Goal: Task Accomplishment & Management: Use online tool/utility

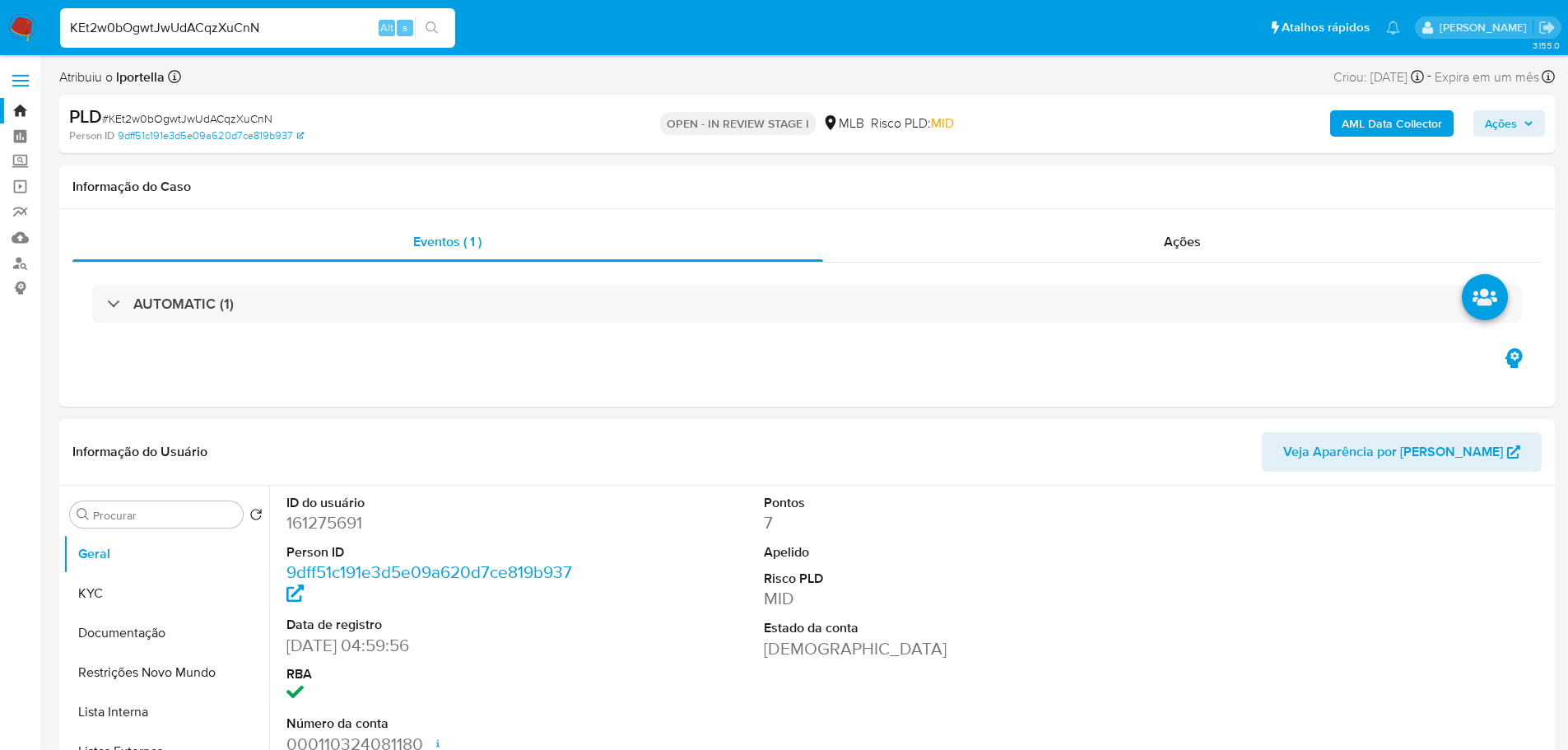
select select "10"
click at [1516, 120] on span "Ações" at bounding box center [1501, 123] width 32 height 26
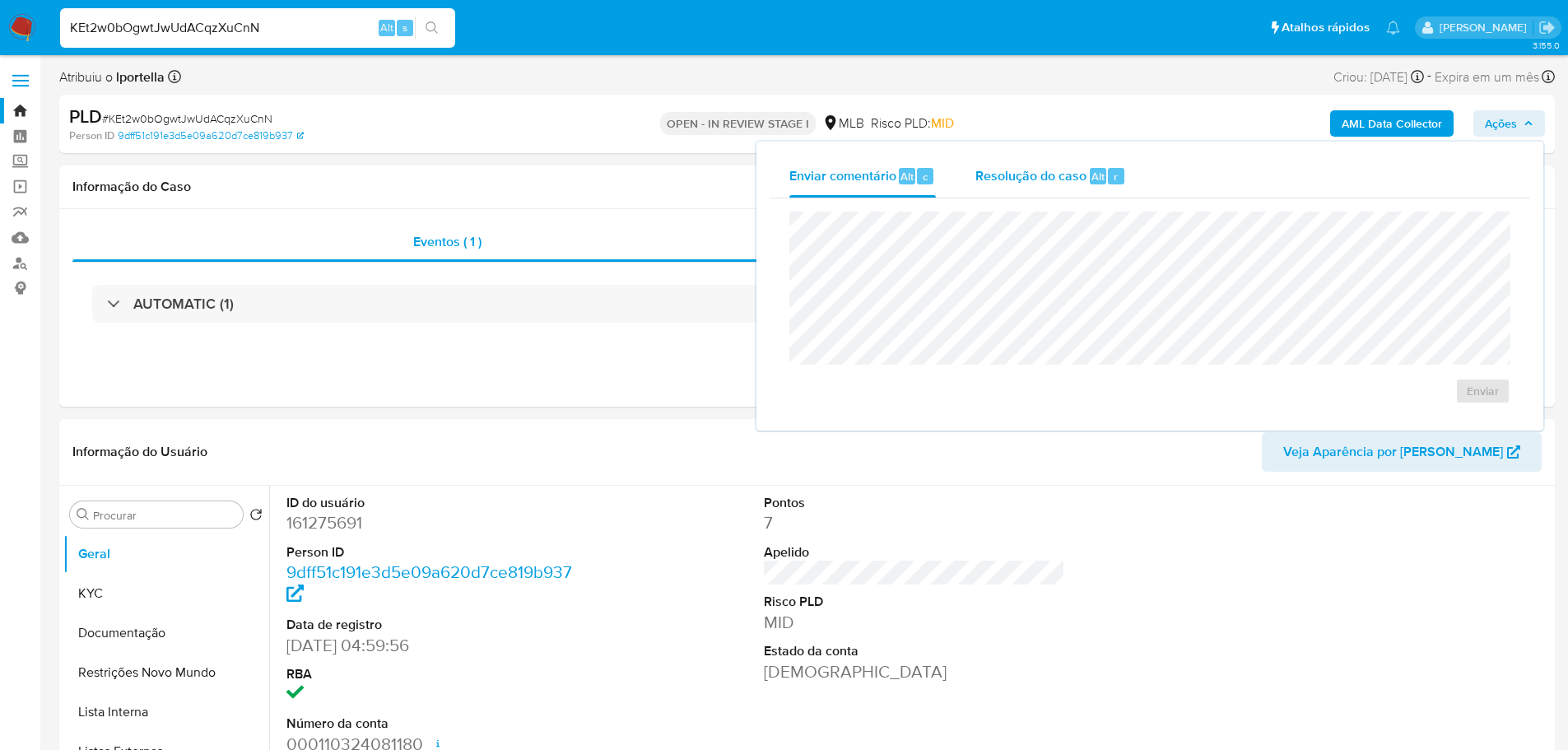
click at [1060, 168] on span "Resolução do caso" at bounding box center [1031, 175] width 111 height 19
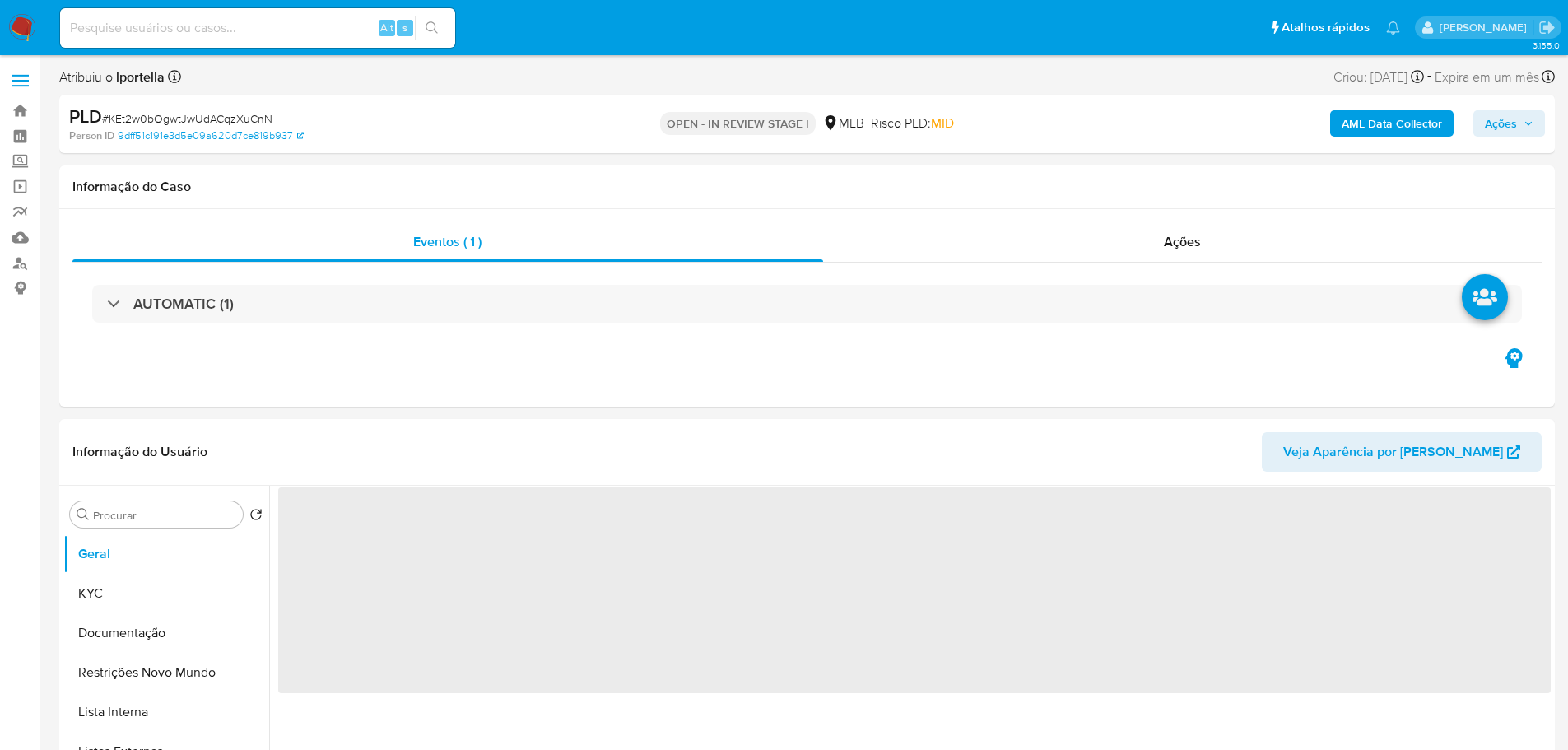
click at [1512, 129] on span "Ações" at bounding box center [1501, 123] width 32 height 26
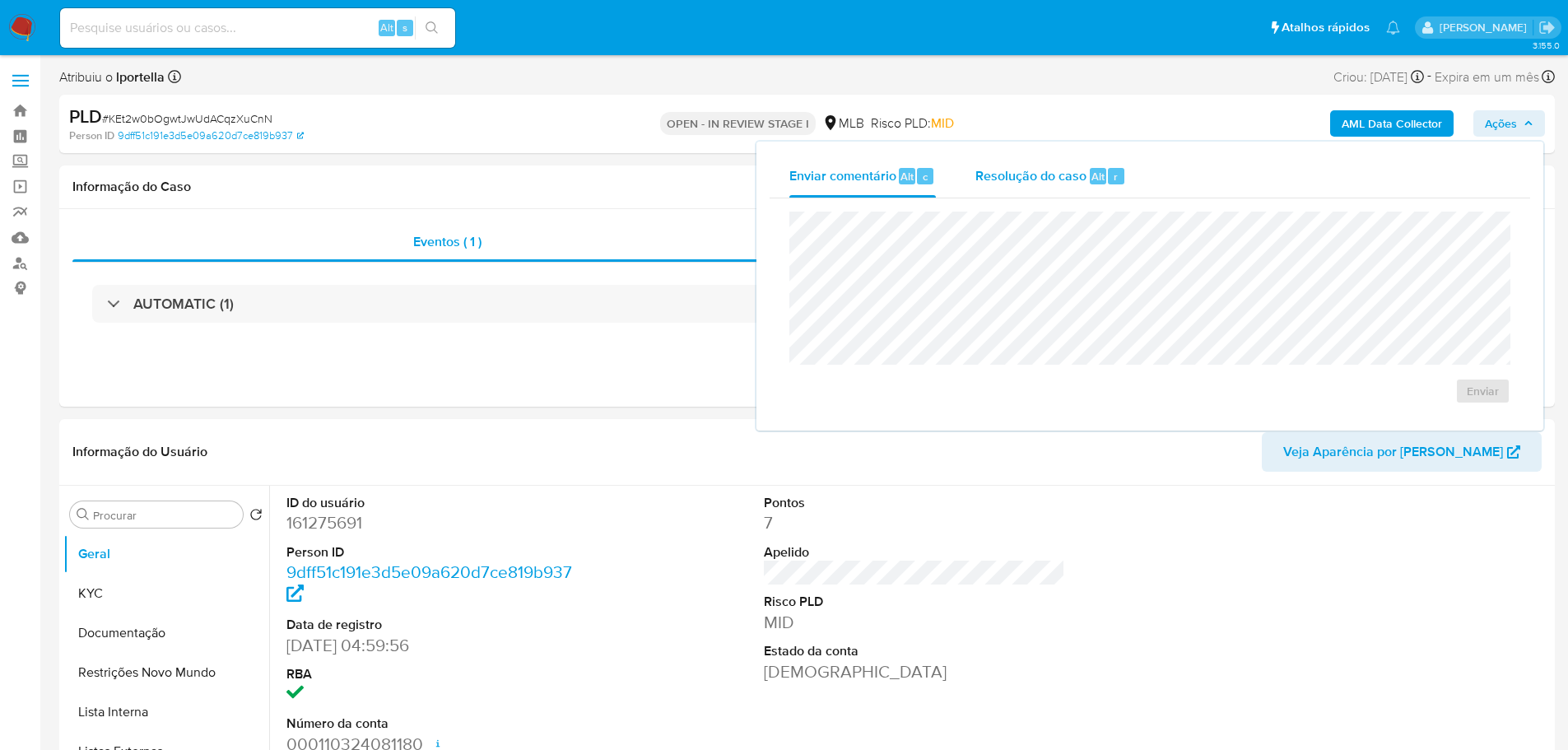
click at [1042, 172] on span "Resolução do caso" at bounding box center [1031, 175] width 111 height 19
select select "10"
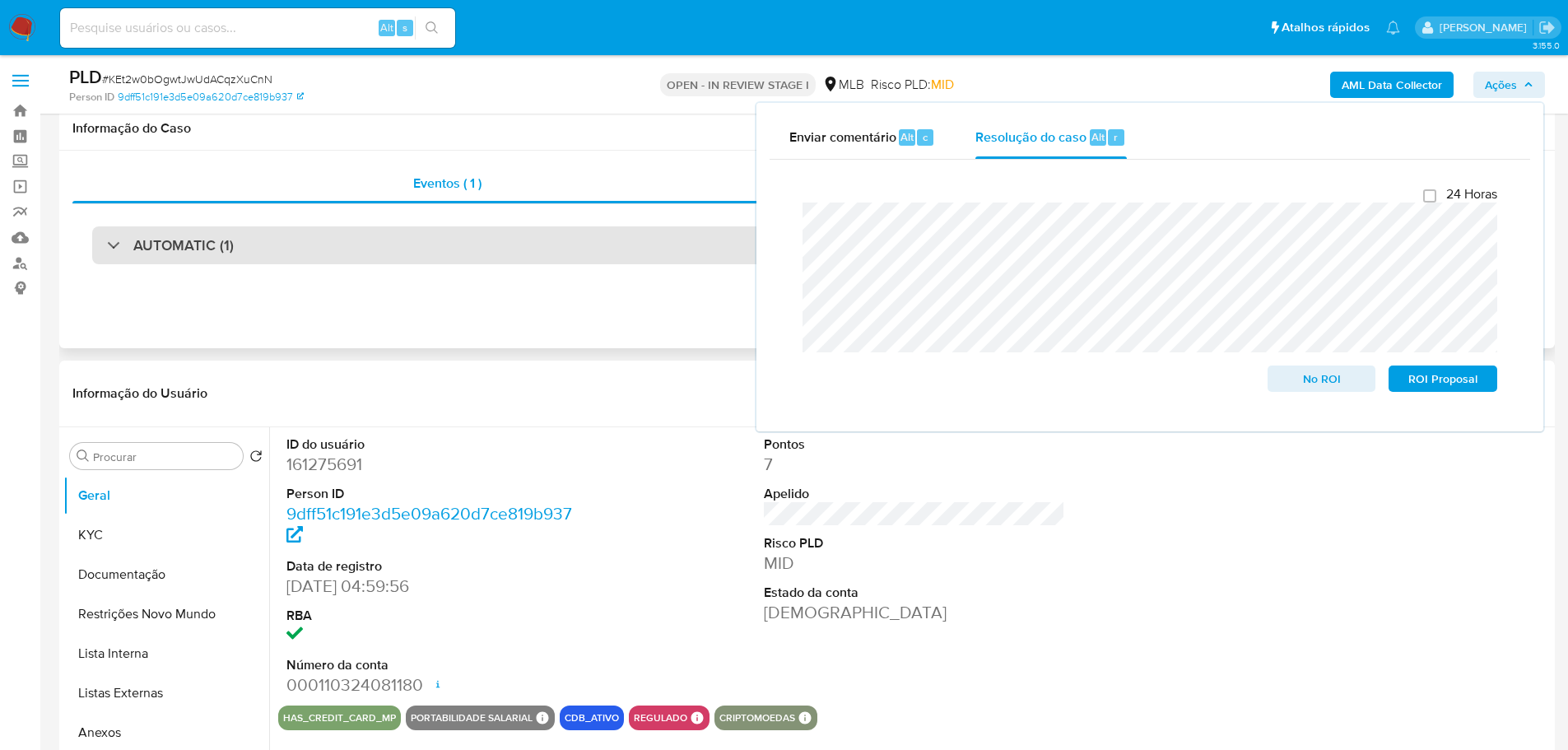
scroll to position [165, 0]
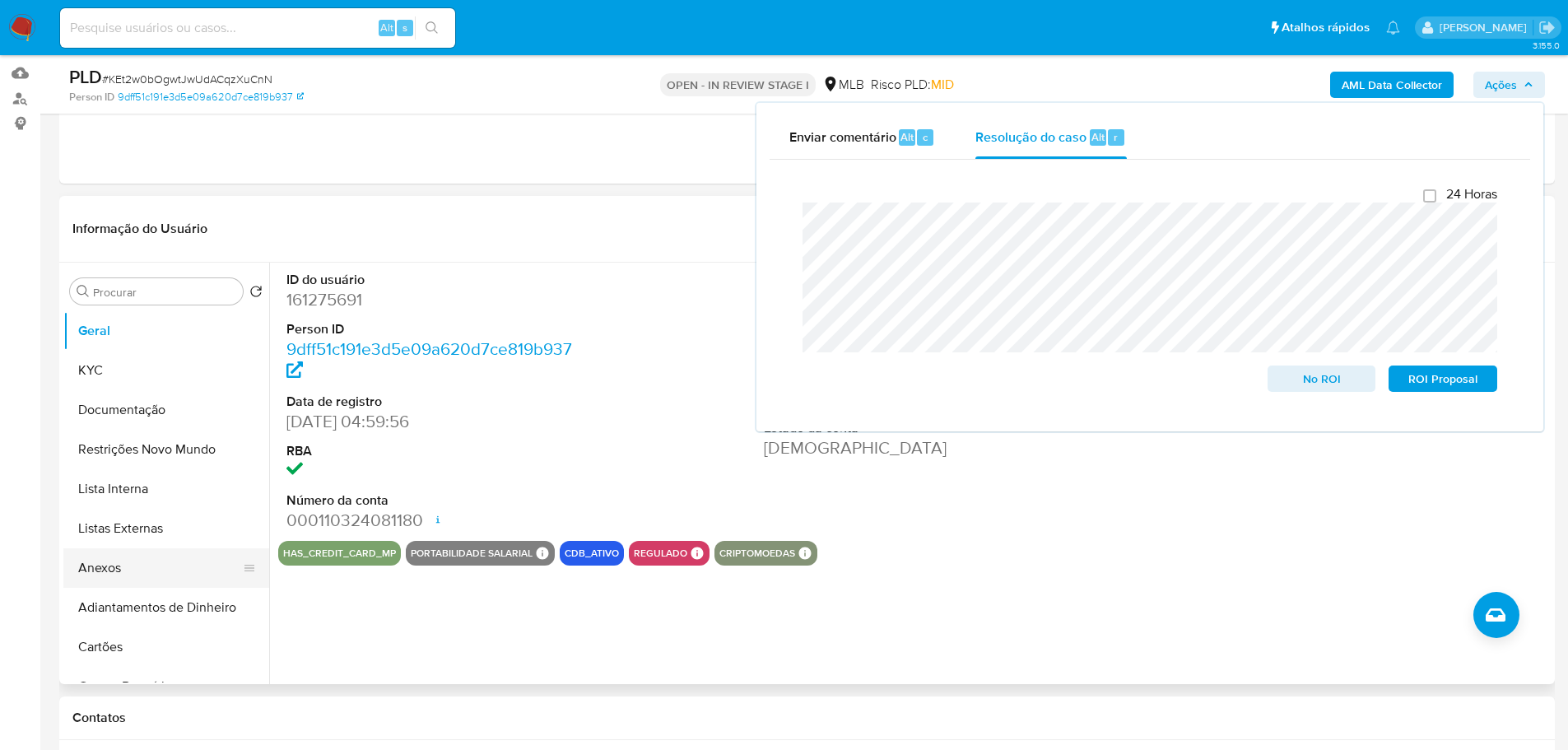
click at [171, 564] on button "Anexos" at bounding box center [160, 568] width 193 height 40
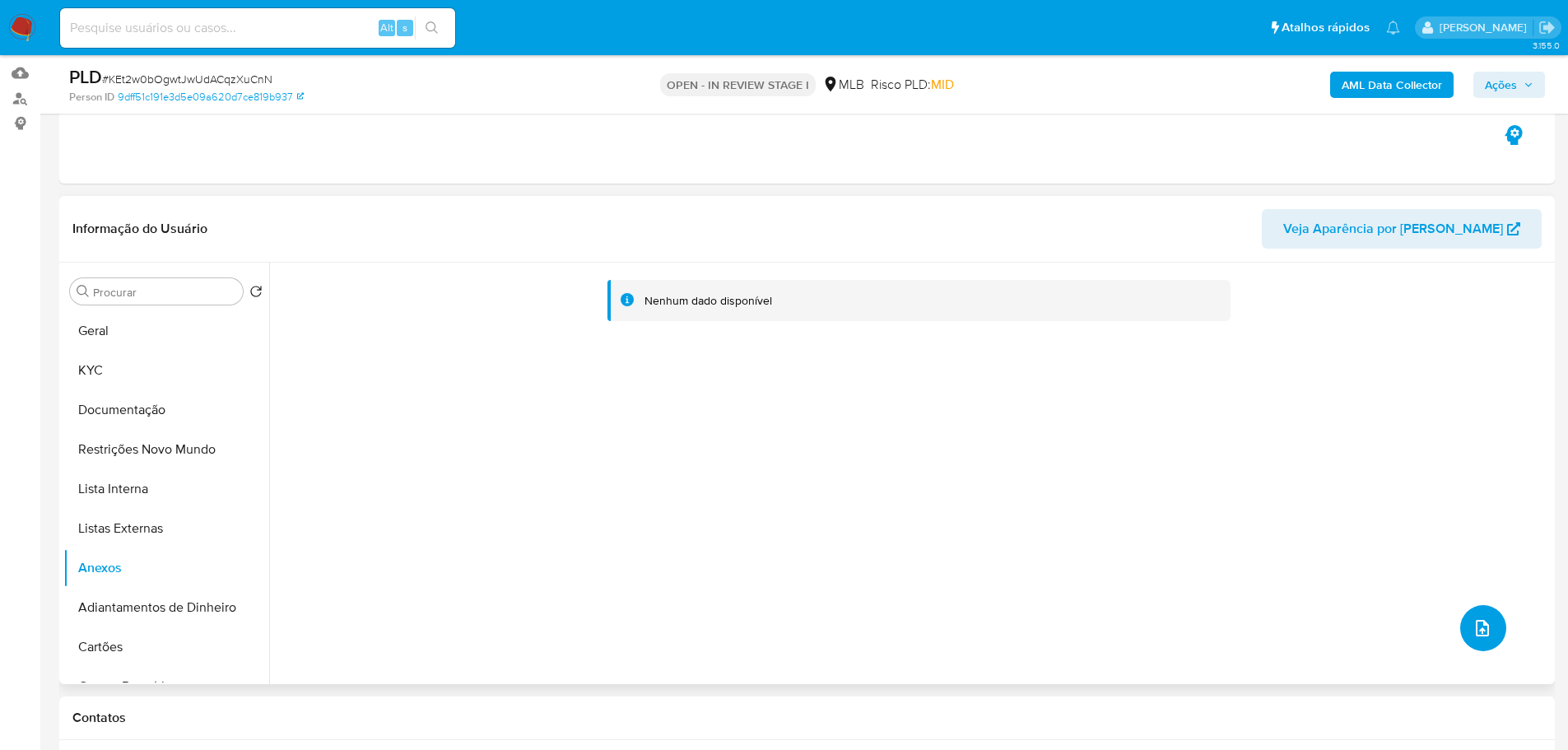
click at [1476, 619] on icon "upload-file" at bounding box center [1482, 628] width 19 height 19
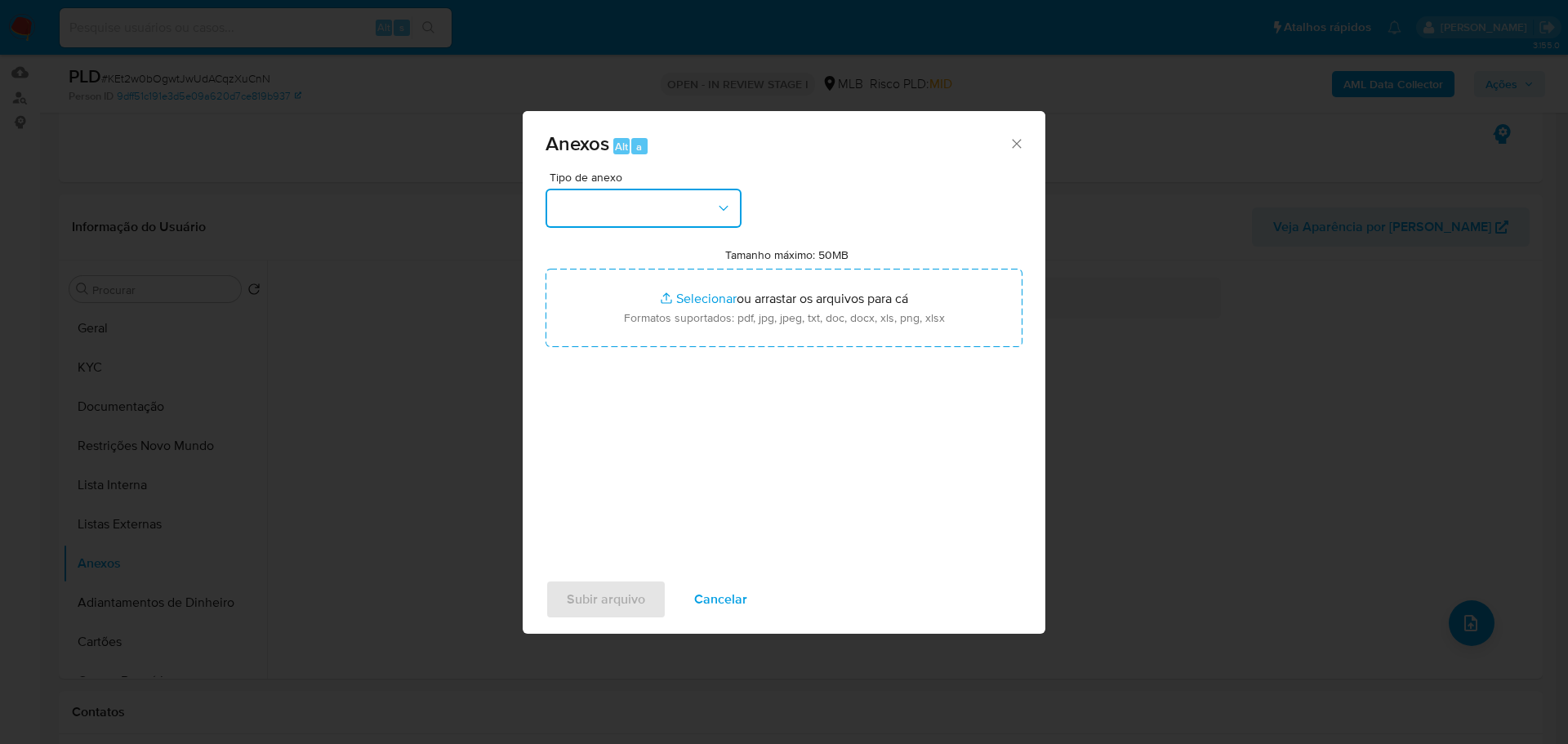
click at [620, 213] on button "button" at bounding box center [643, 208] width 196 height 40
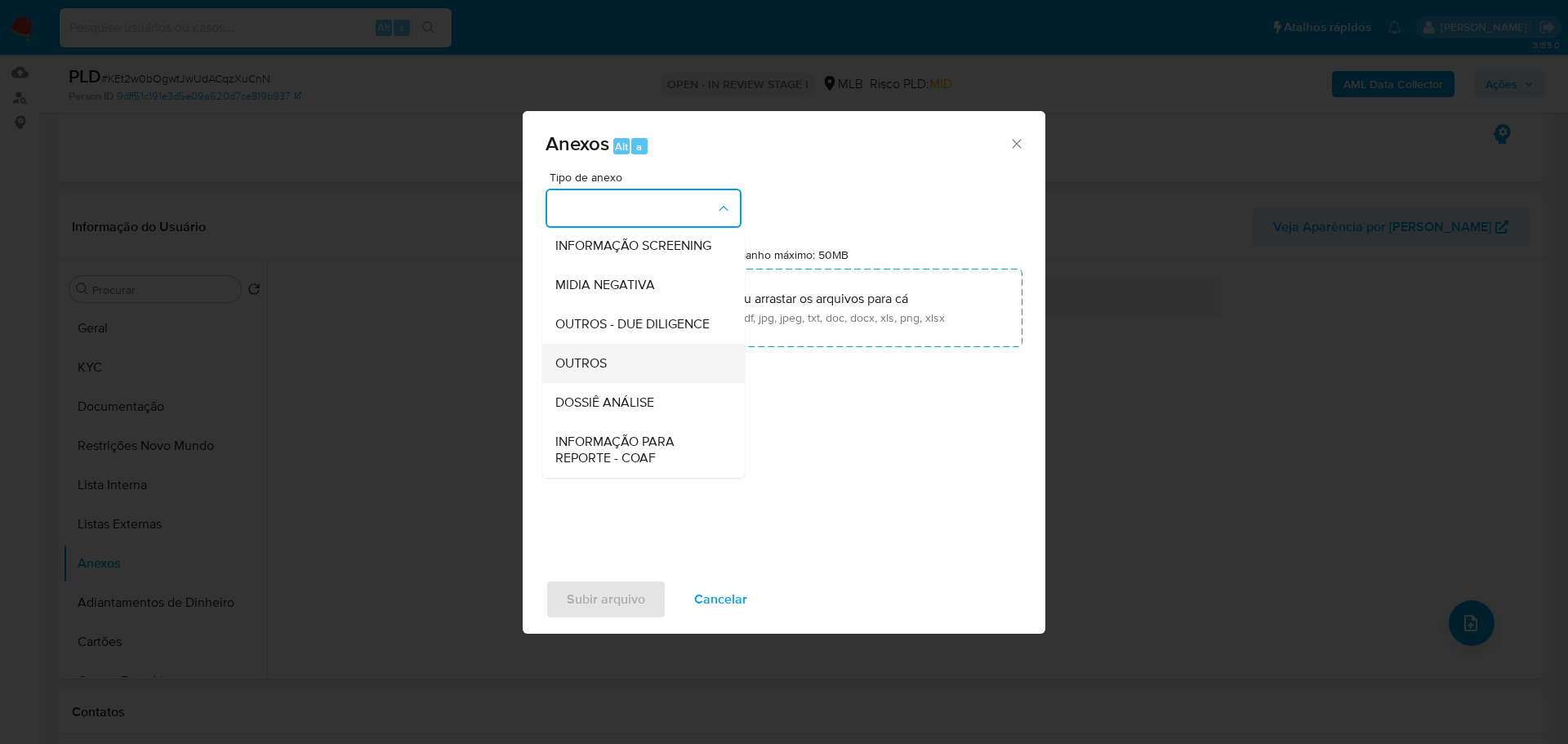
click at [603, 372] on span "OUTROS" at bounding box center [581, 363] width 51 height 16
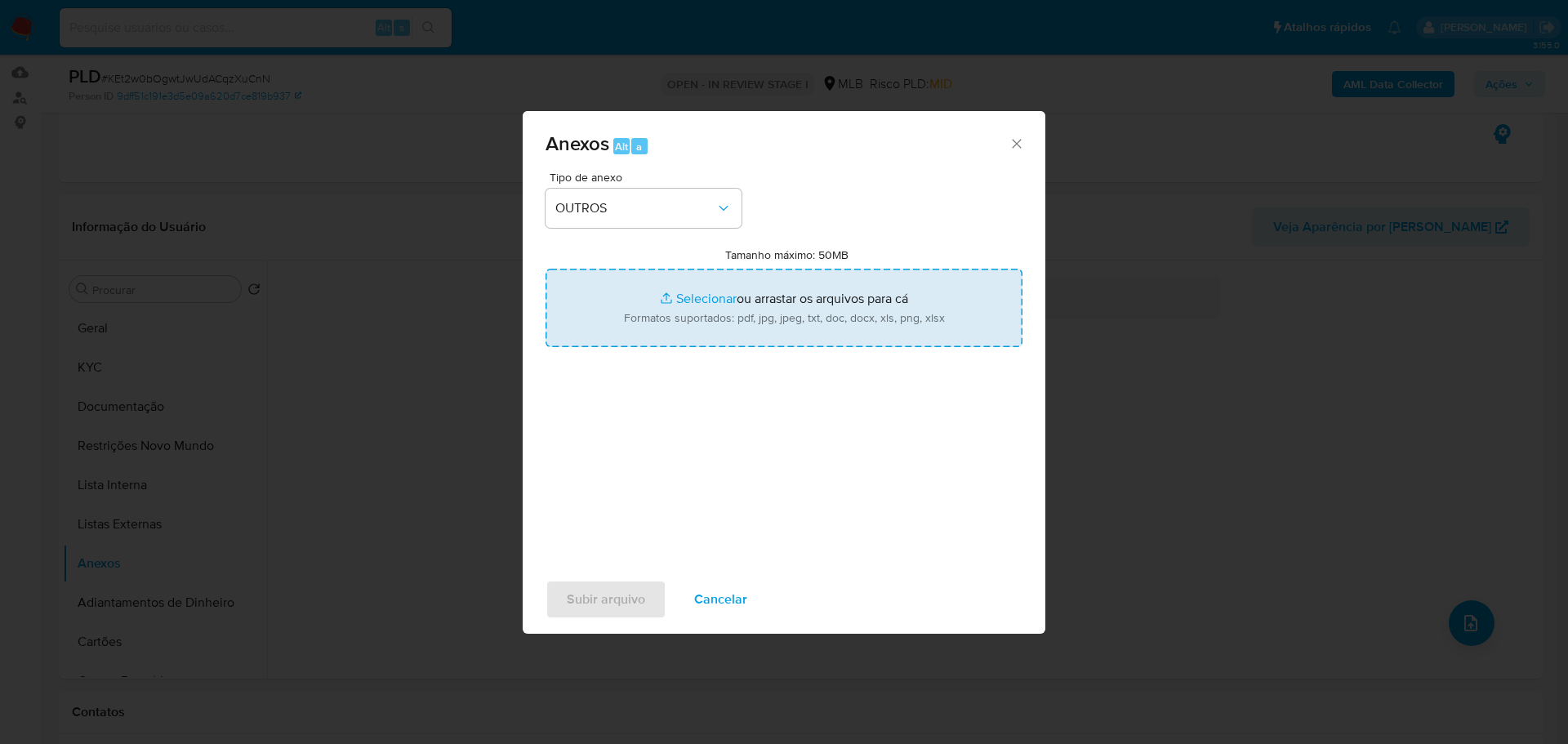
type input "C:\fakepath\ID_ 161275691 - CPF 35861620814 - LUCIANO JERONIMO DA CUNHA LOPES.p…"
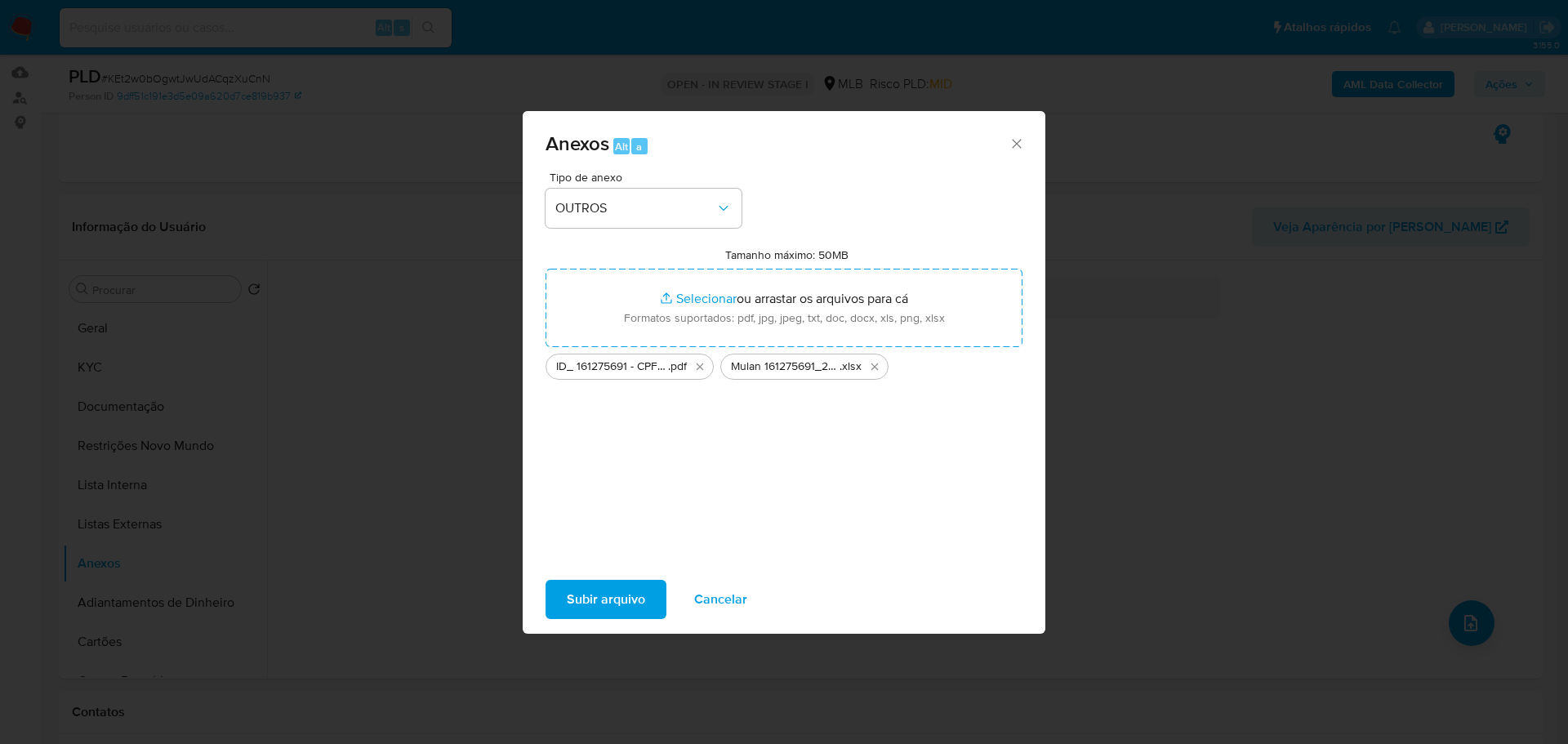
click at [621, 598] on span "Subir arquivo" at bounding box center [606, 599] width 78 height 36
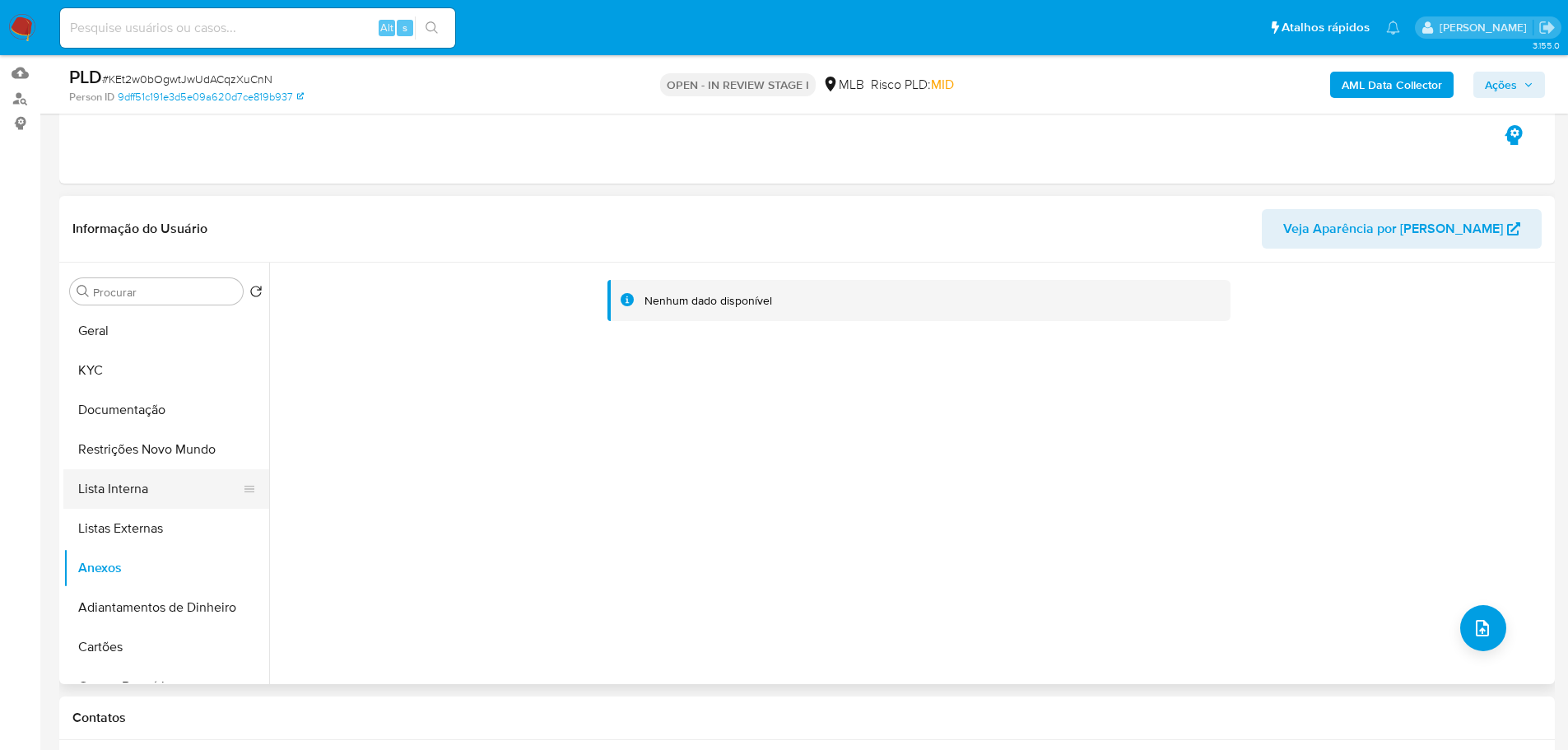
click at [184, 483] on button "Lista Interna" at bounding box center [160, 489] width 193 height 40
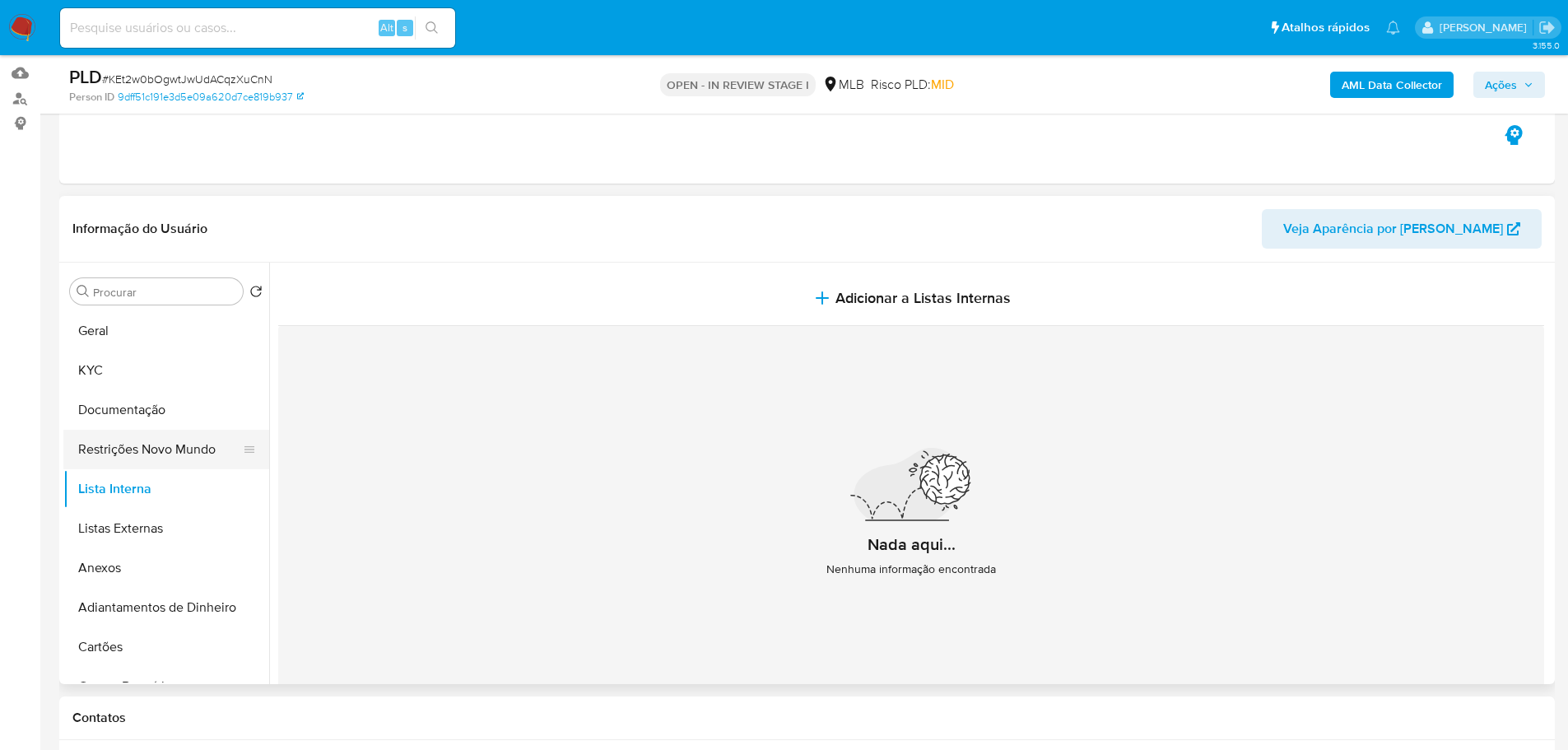
click at [180, 437] on button "Restrições Novo Mundo" at bounding box center [160, 449] width 193 height 40
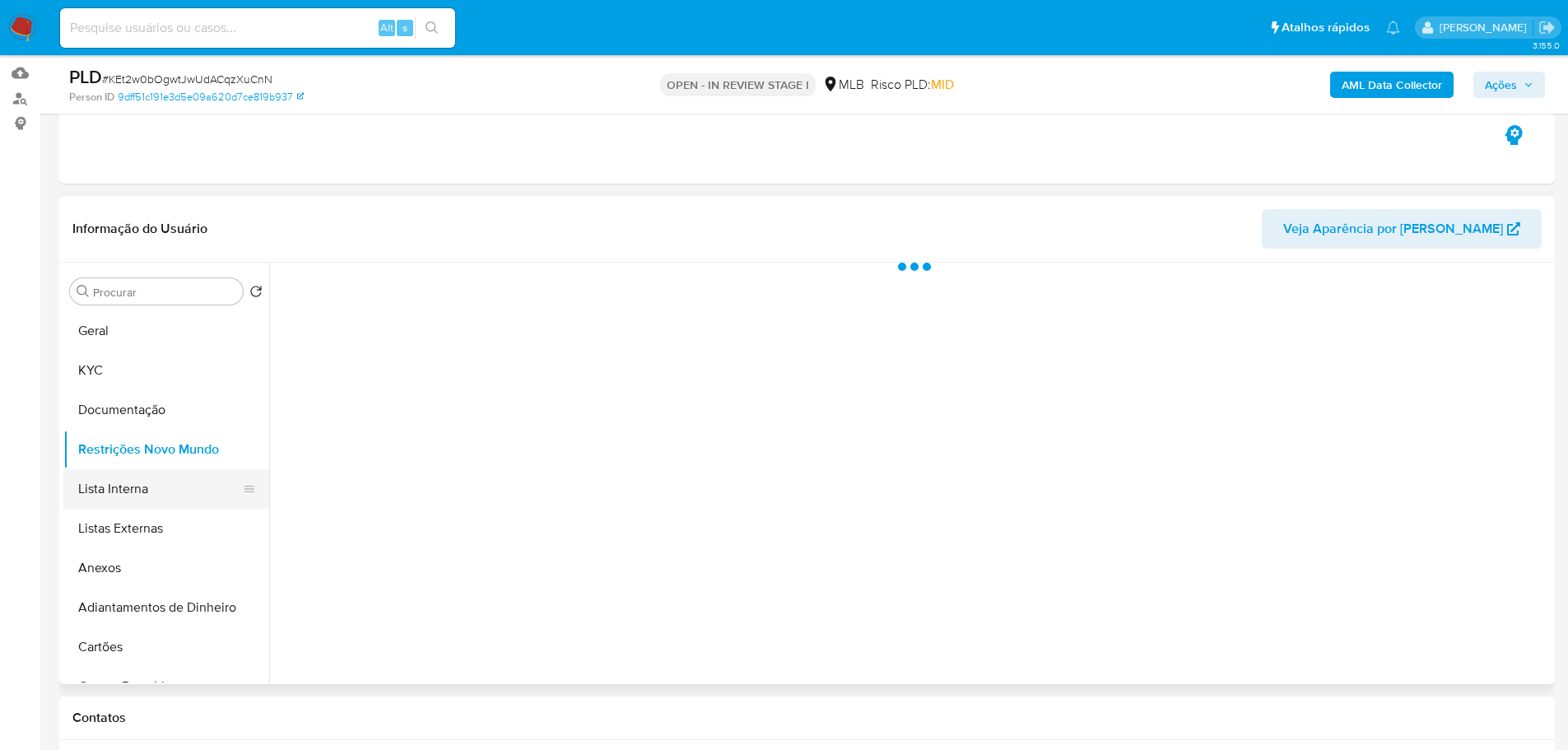
click at [153, 484] on button "Lista Interna" at bounding box center [160, 489] width 193 height 40
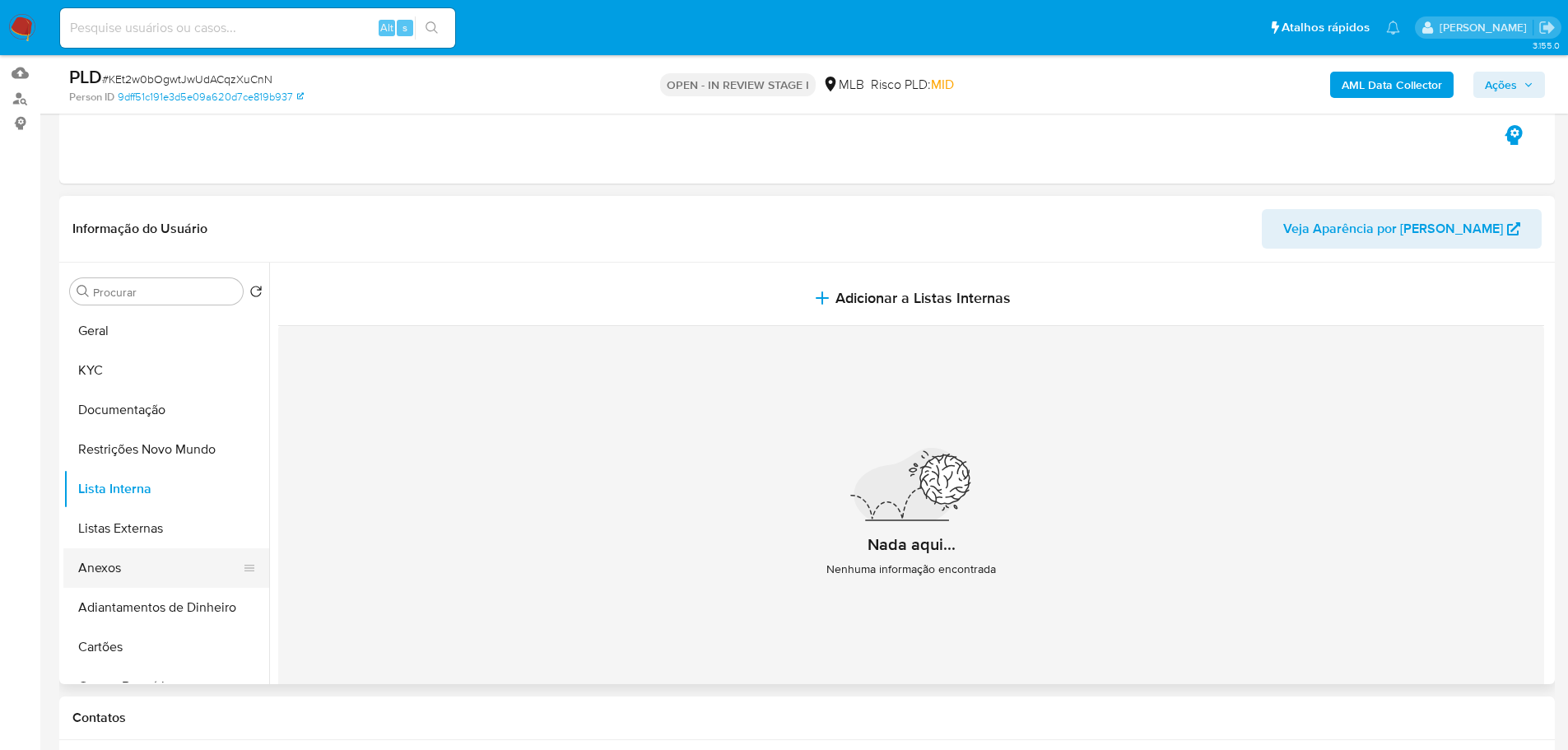
click at [162, 556] on button "Anexos" at bounding box center [160, 568] width 193 height 40
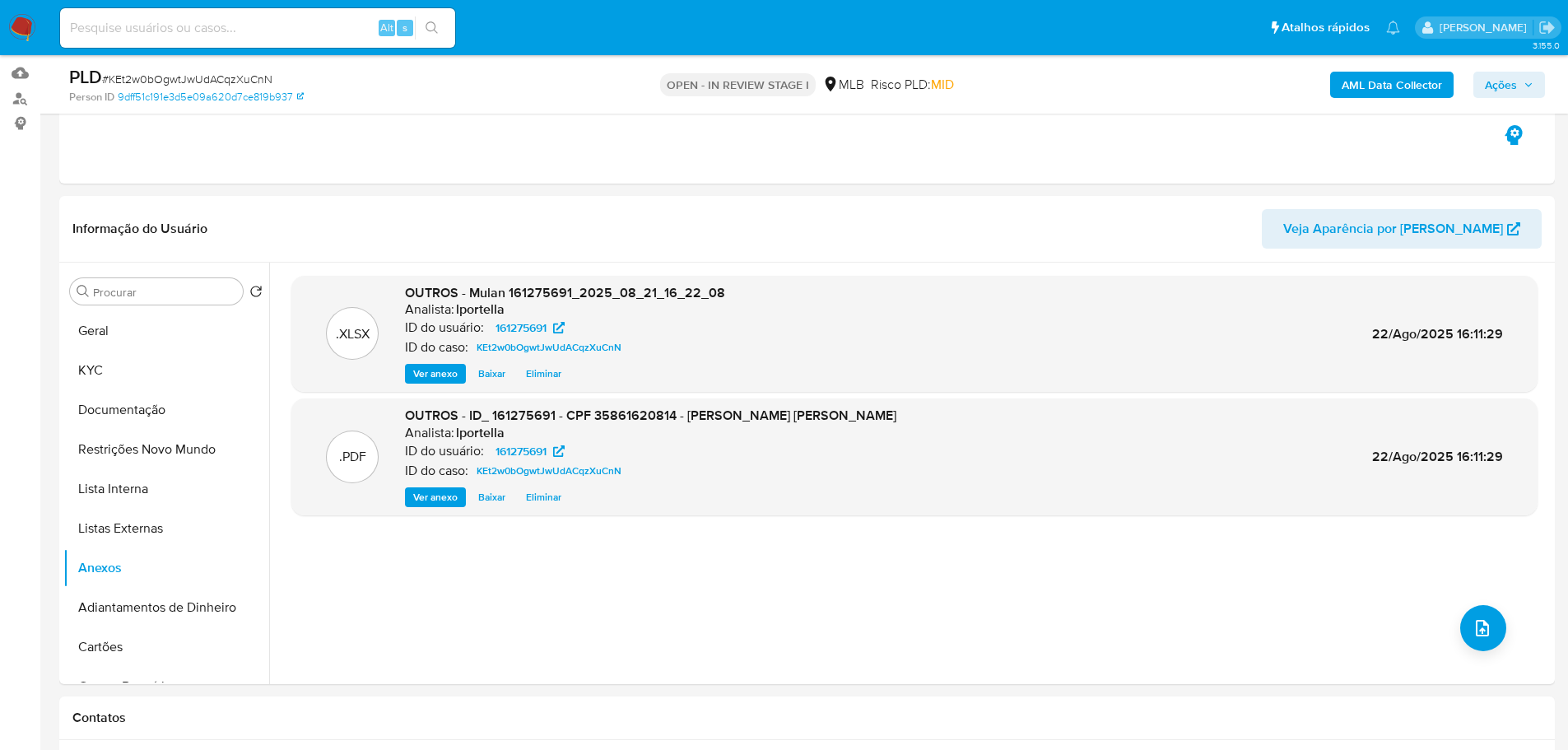
click at [1524, 90] on span "Ações" at bounding box center [1510, 85] width 49 height 23
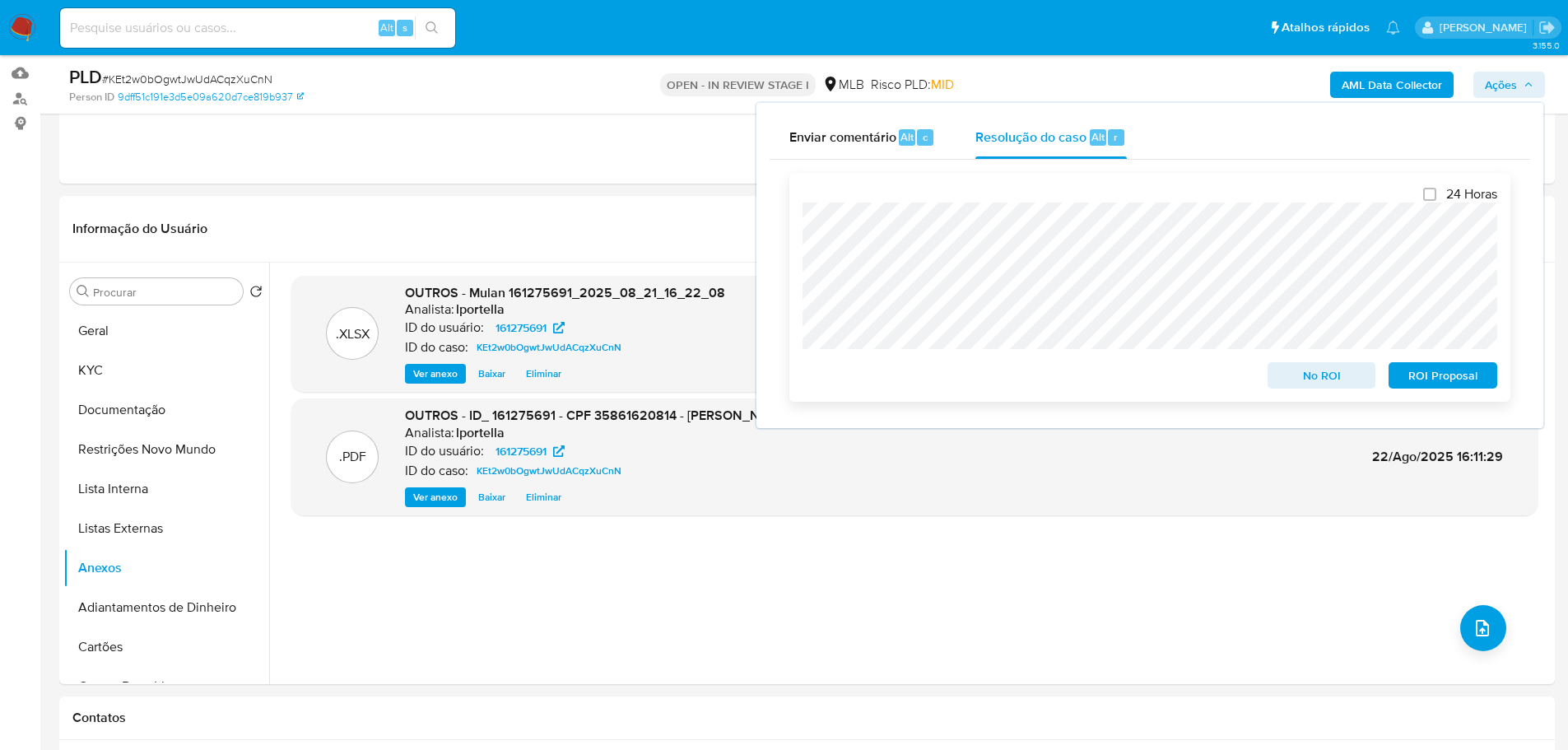
click at [1311, 383] on span "No ROI" at bounding box center [1323, 376] width 86 height 23
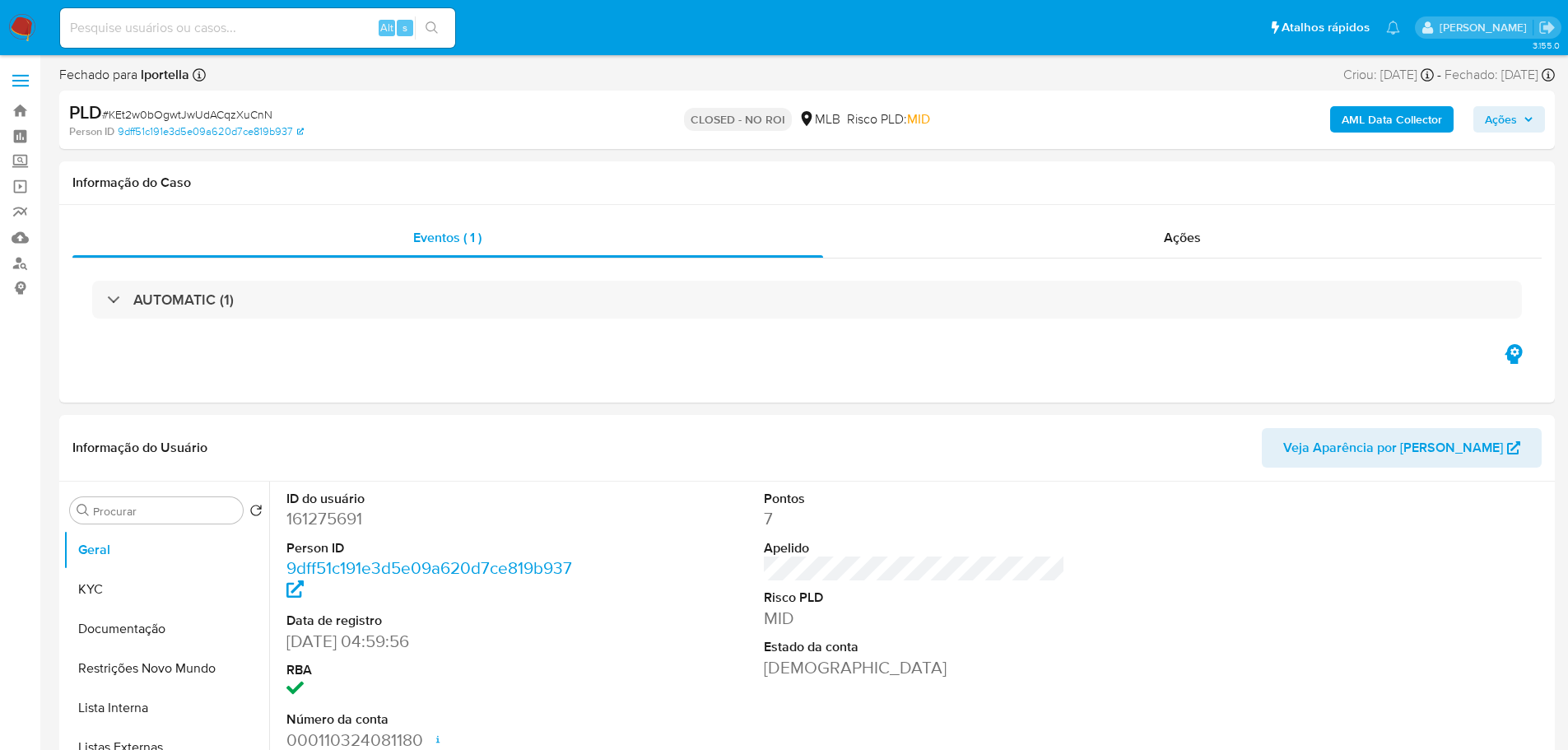
select select "10"
click at [222, 39] on div "Alt s" at bounding box center [258, 27] width 395 height 40
click at [219, 35] on input at bounding box center [258, 28] width 395 height 21
paste input "KEt2w0bOgwtJwUdACqzXuCnN"
type input "KEt2w0bOgwtJwUdACqzXuCnN"
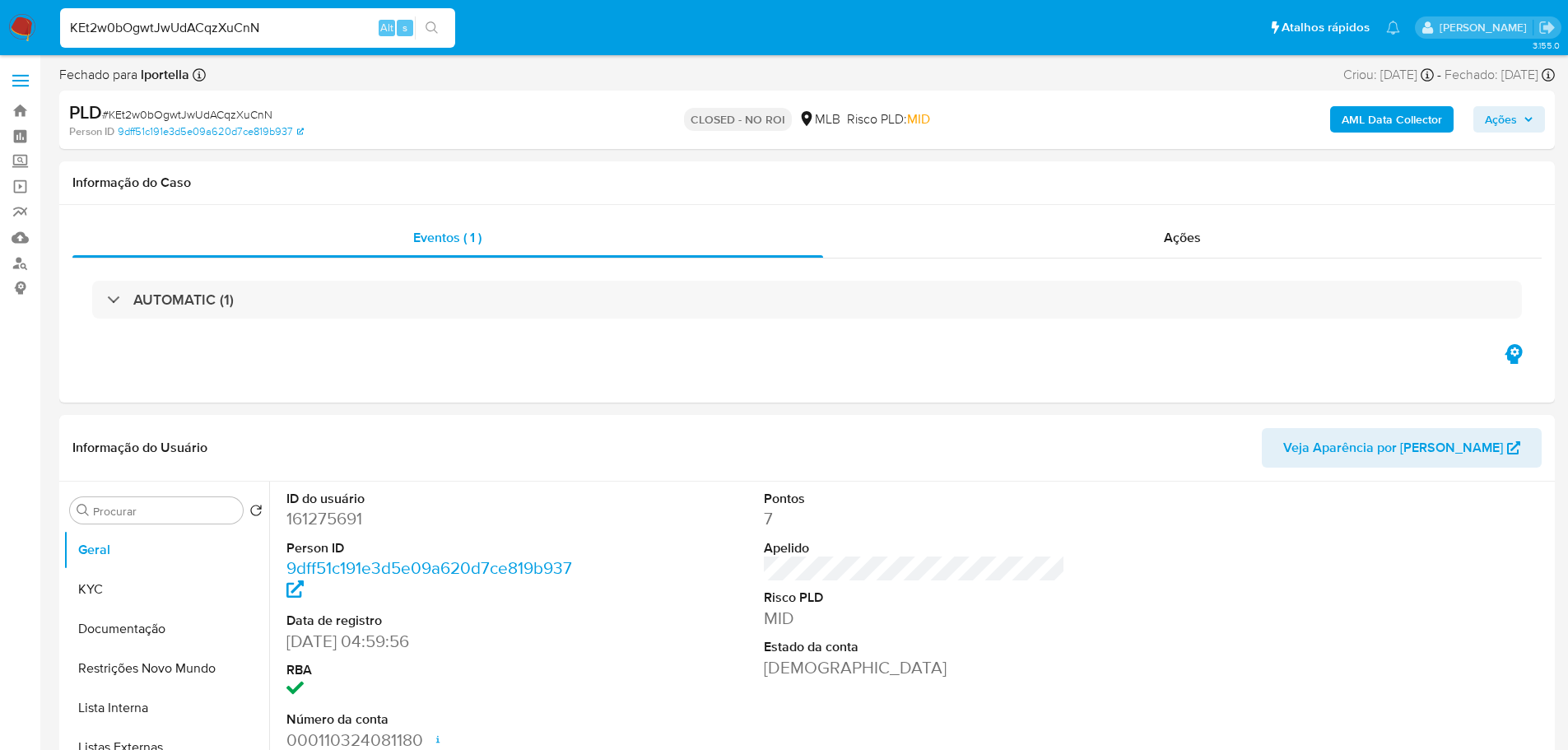
click at [26, 14] on img at bounding box center [21, 27] width 28 height 28
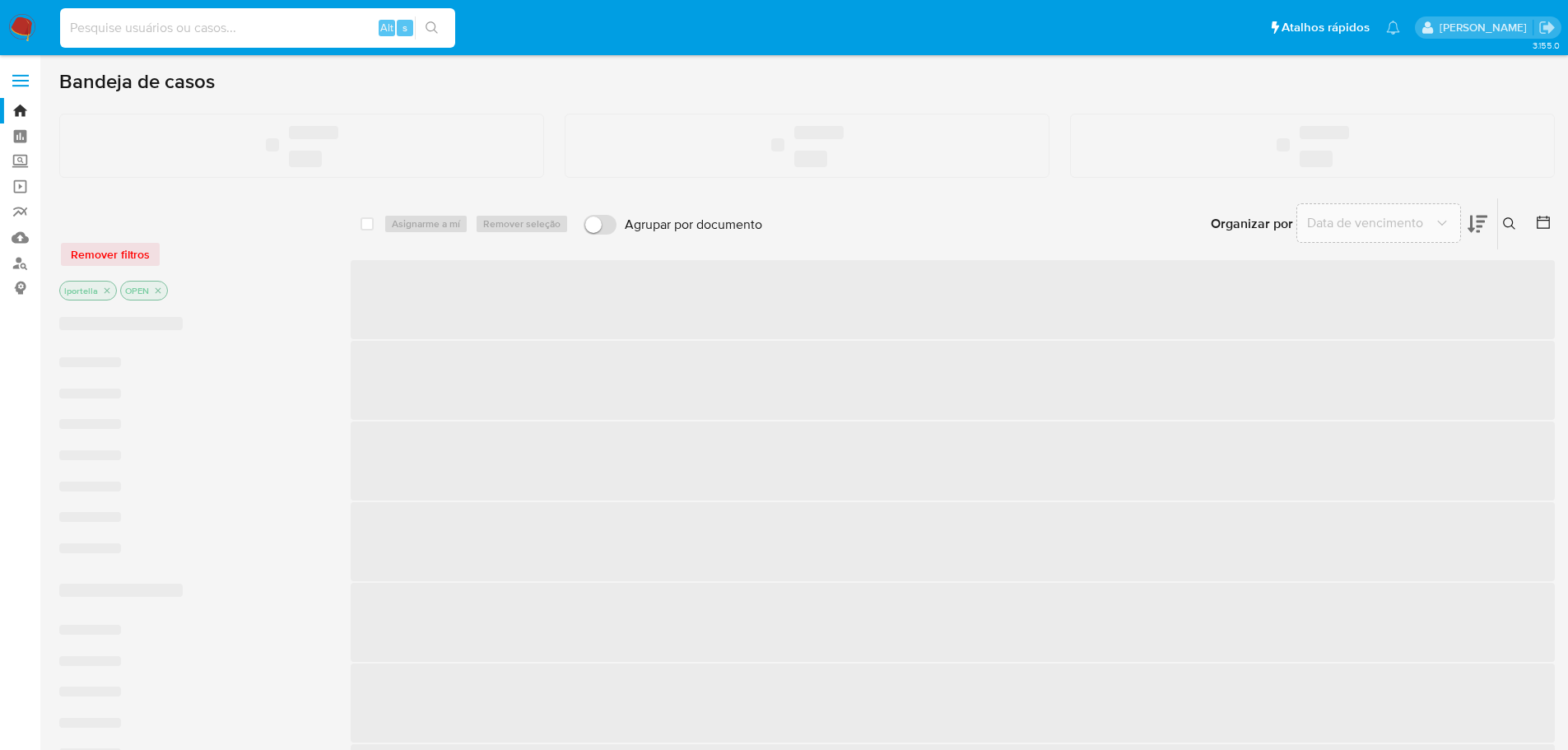
click at [168, 36] on input at bounding box center [258, 28] width 395 height 21
paste input "rGJPhWx2zedbayzzTGqOMHmL"
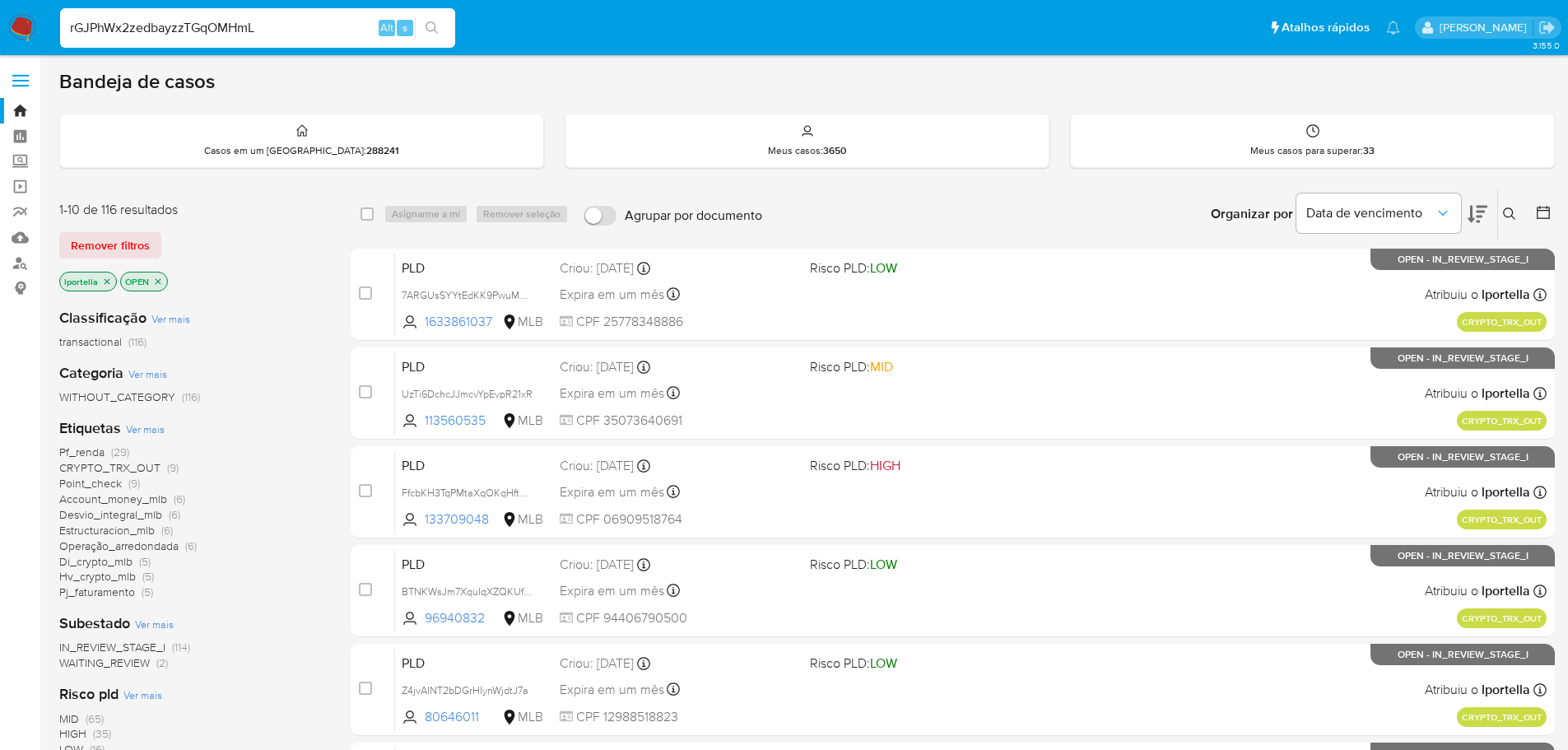
type input "rGJPhWx2zedbayzzTGqOMHmL"
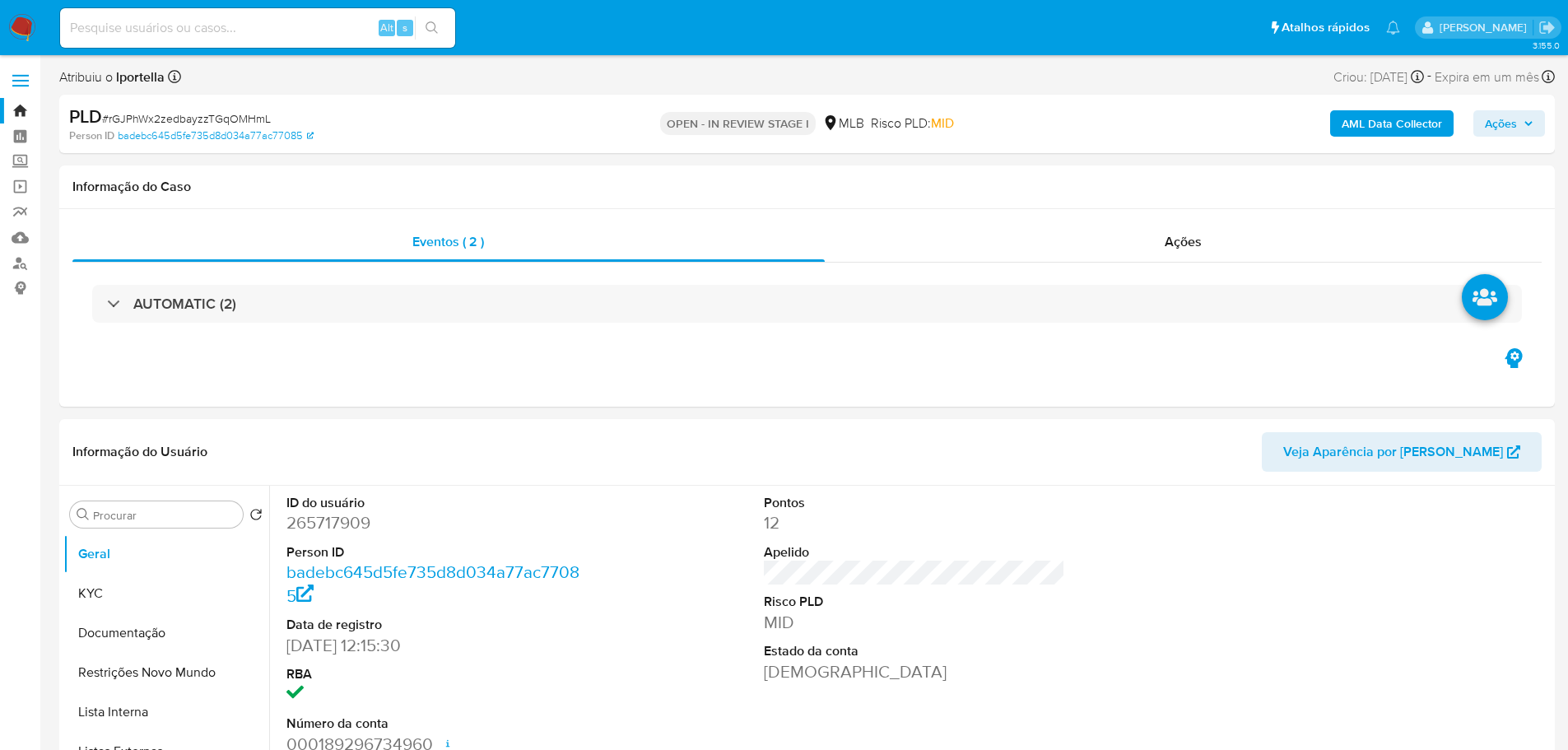
select select "10"
click at [1513, 121] on span "Ações" at bounding box center [1501, 123] width 32 height 26
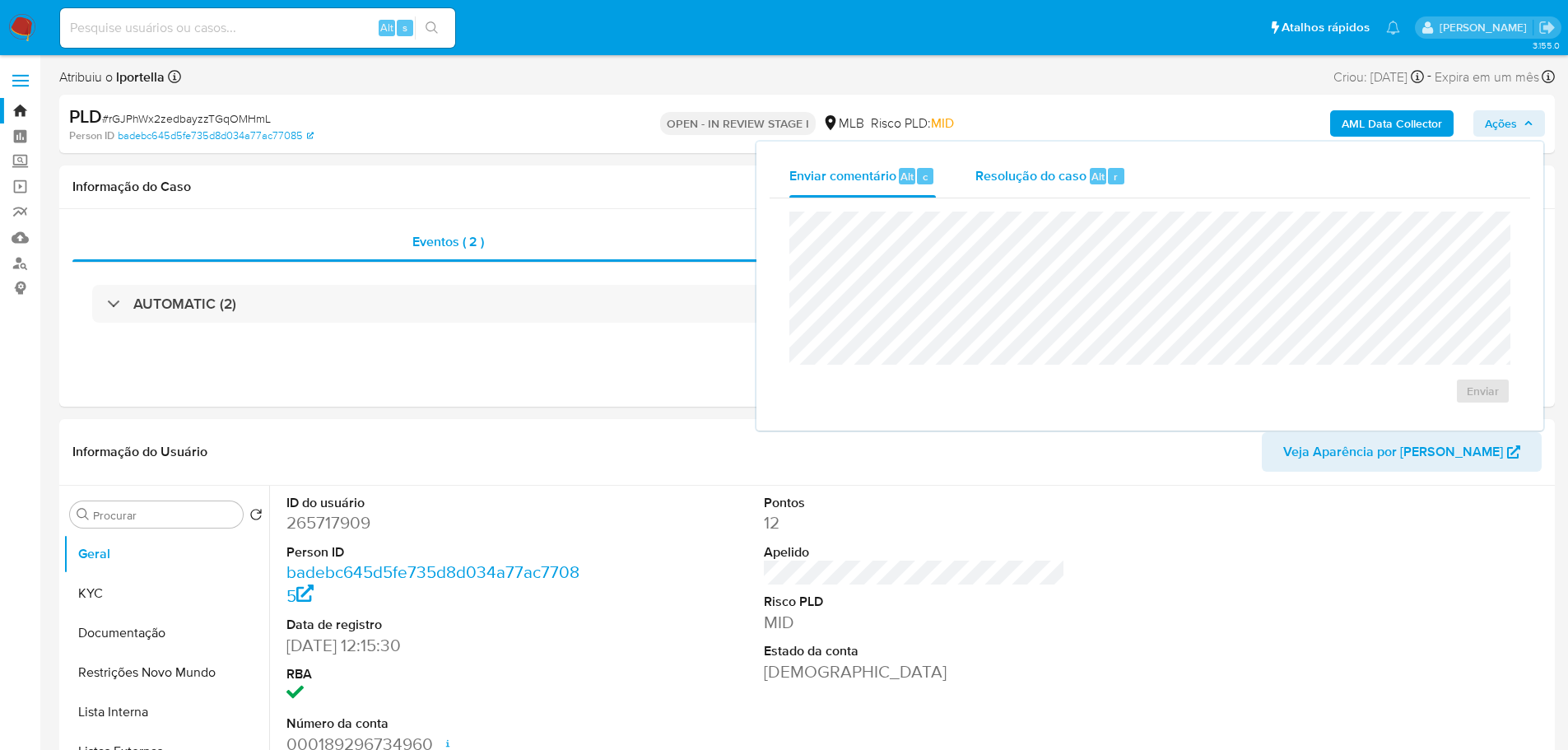
click at [1047, 178] on span "Resolução do caso" at bounding box center [1031, 175] width 111 height 19
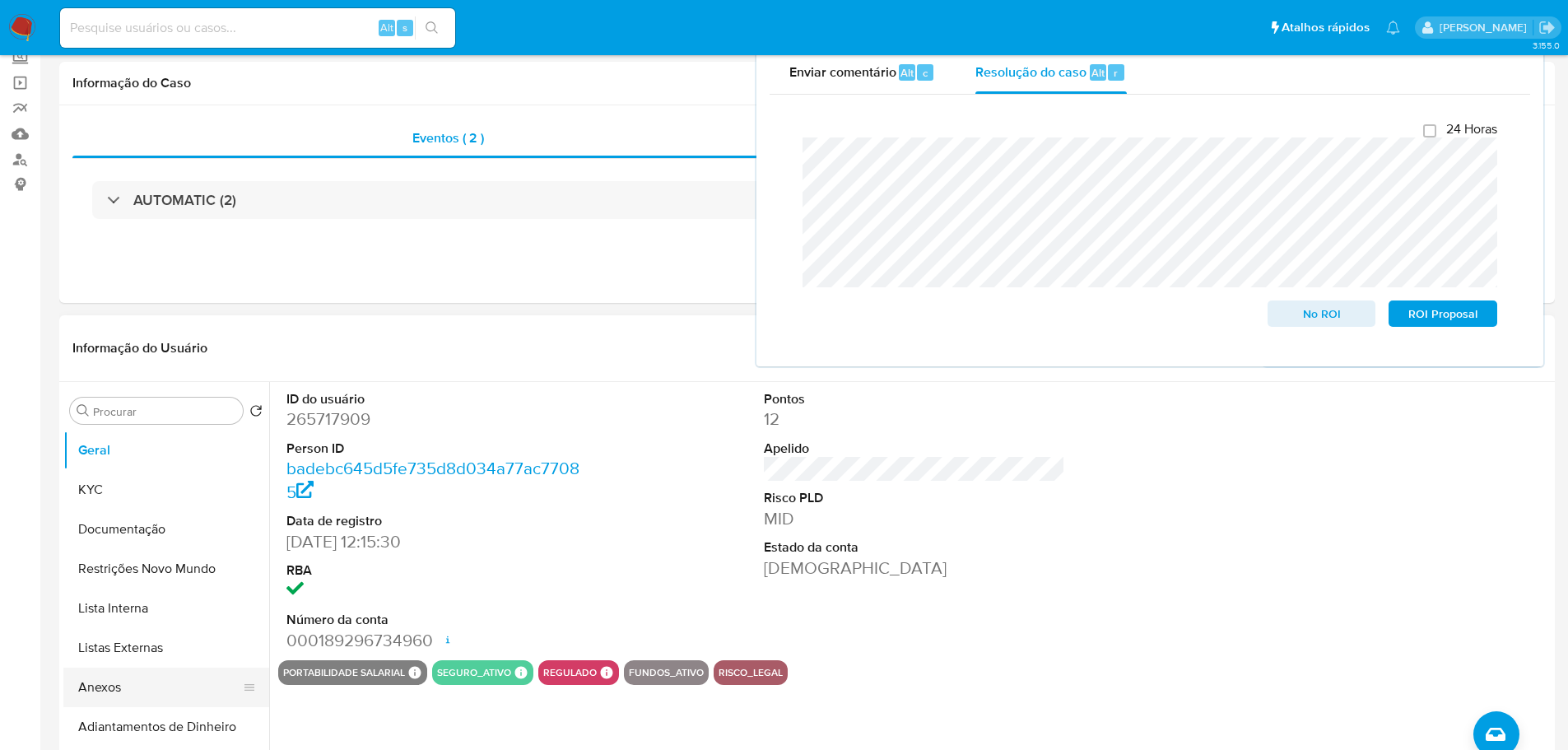
scroll to position [329, 0]
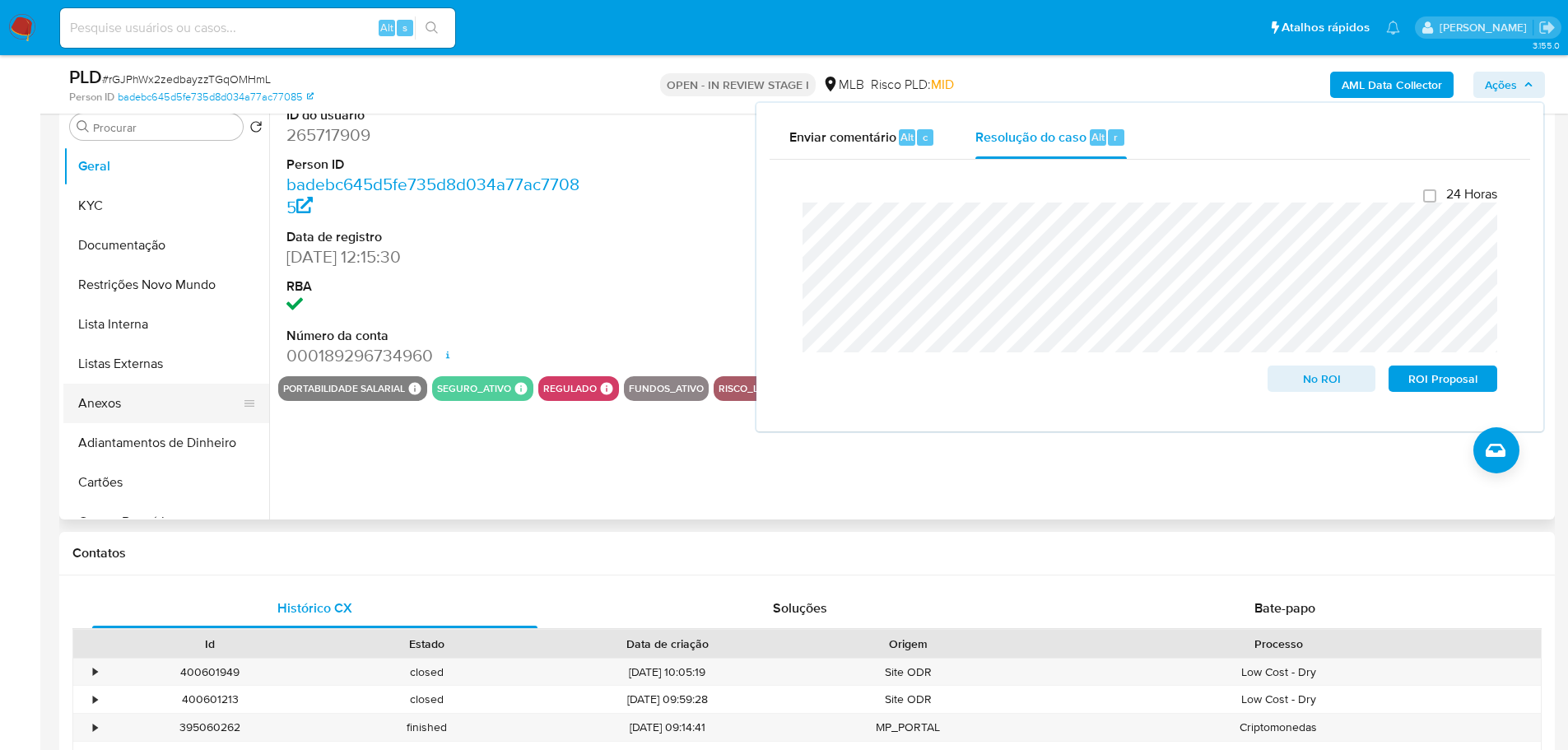
click at [139, 399] on button "Anexos" at bounding box center [160, 403] width 193 height 40
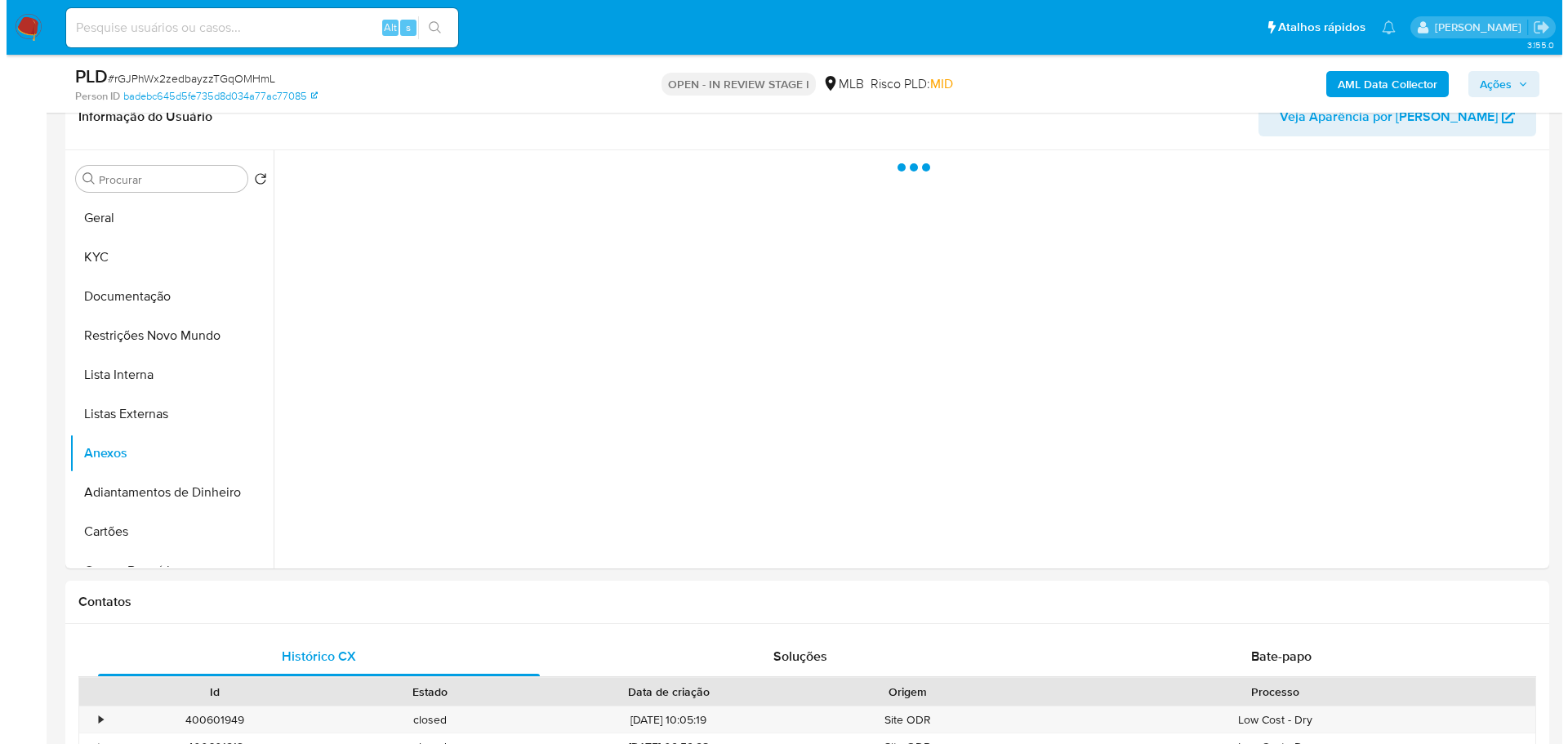
scroll to position [245, 0]
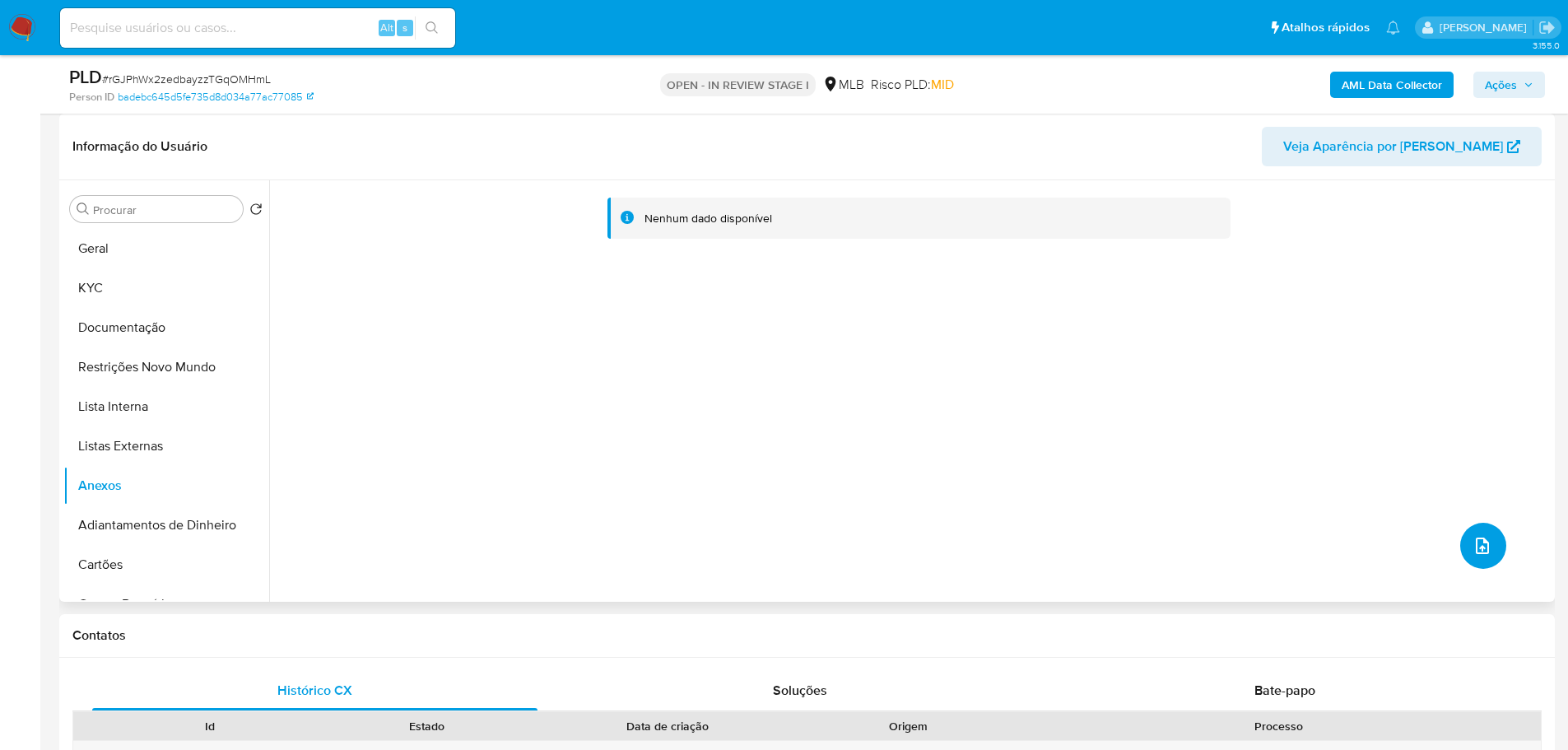
click at [1476, 545] on icon "upload-file" at bounding box center [1483, 545] width 14 height 17
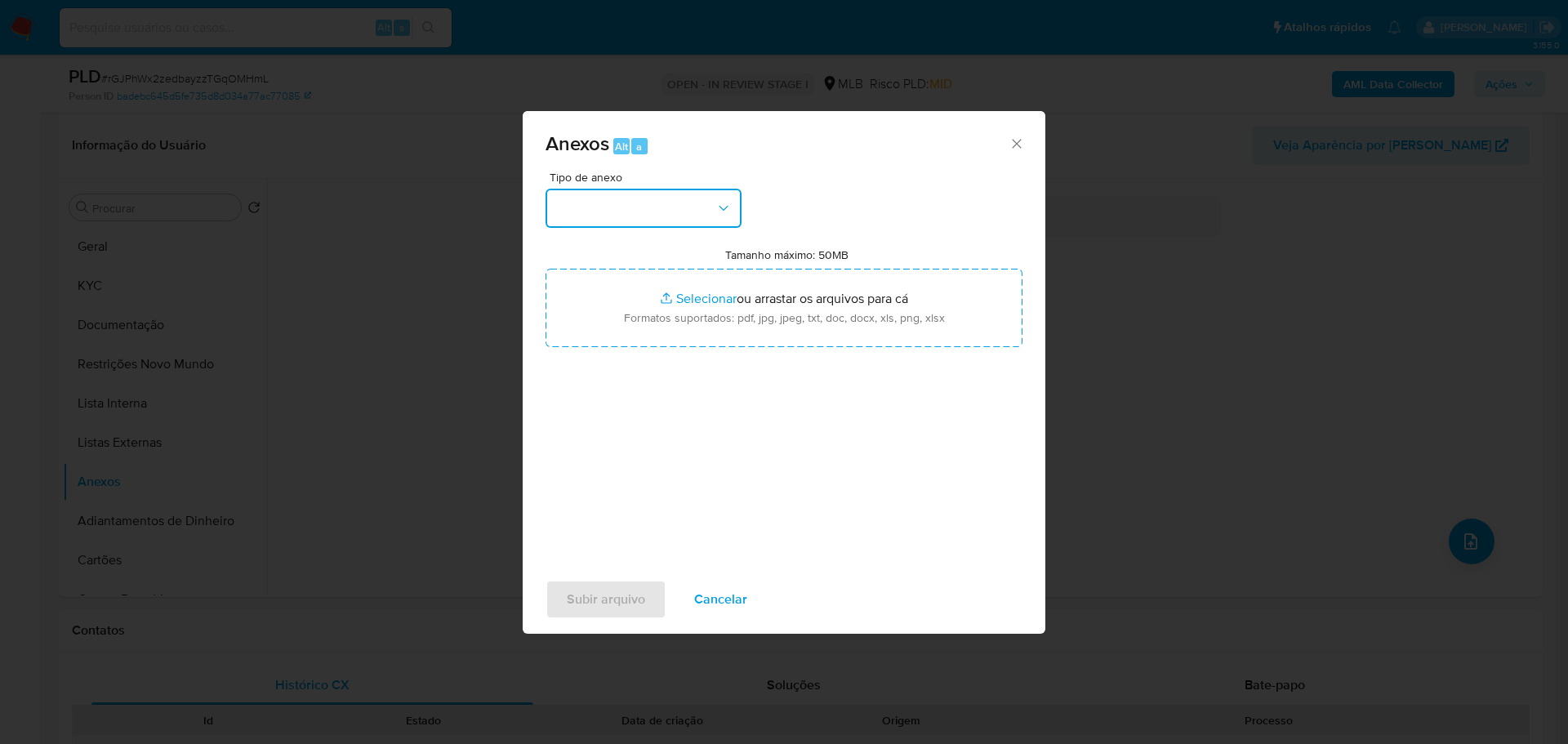
click at [629, 205] on button "button" at bounding box center [643, 208] width 196 height 40
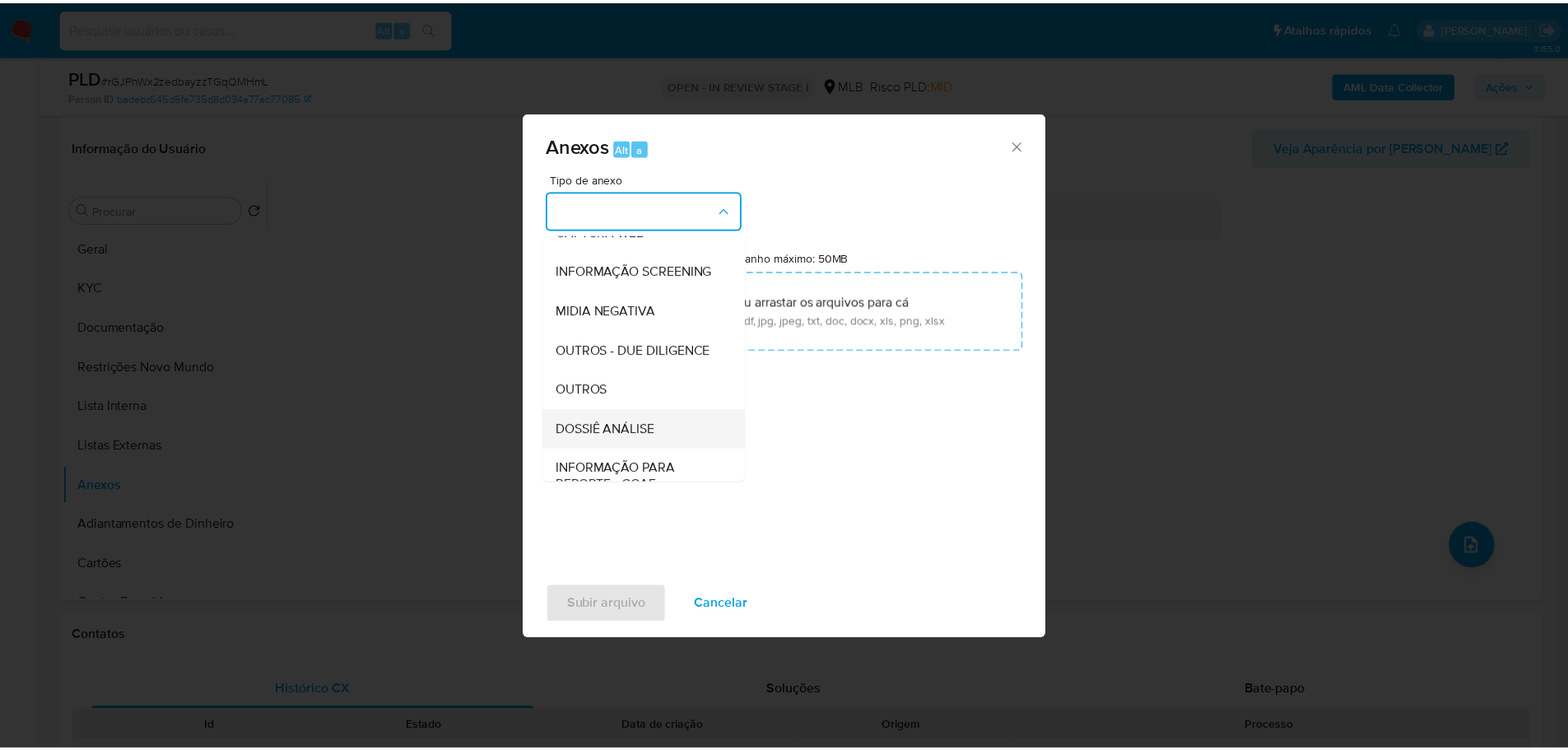
scroll to position [253, 0]
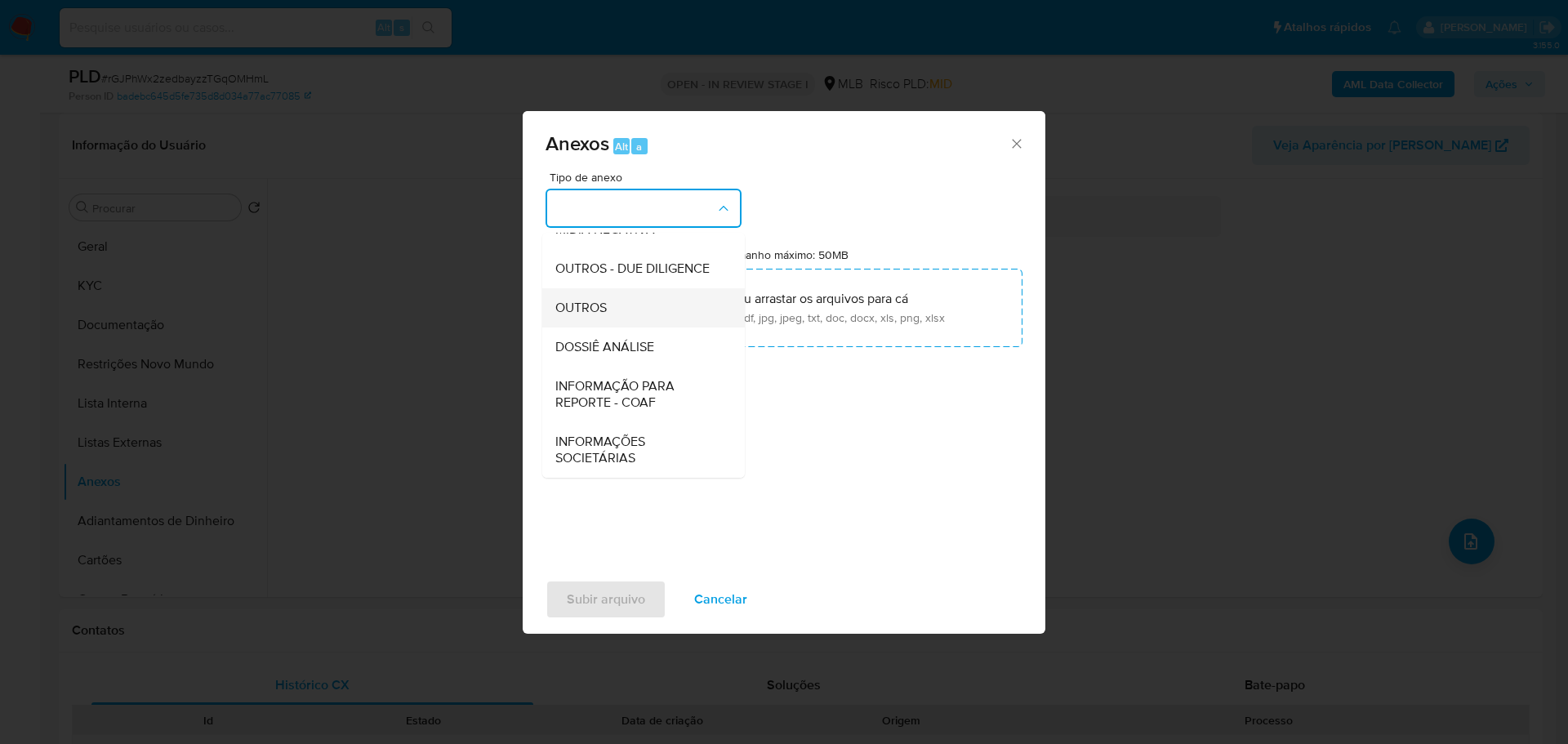
click at [600, 307] on span "OUTROS" at bounding box center [581, 307] width 51 height 16
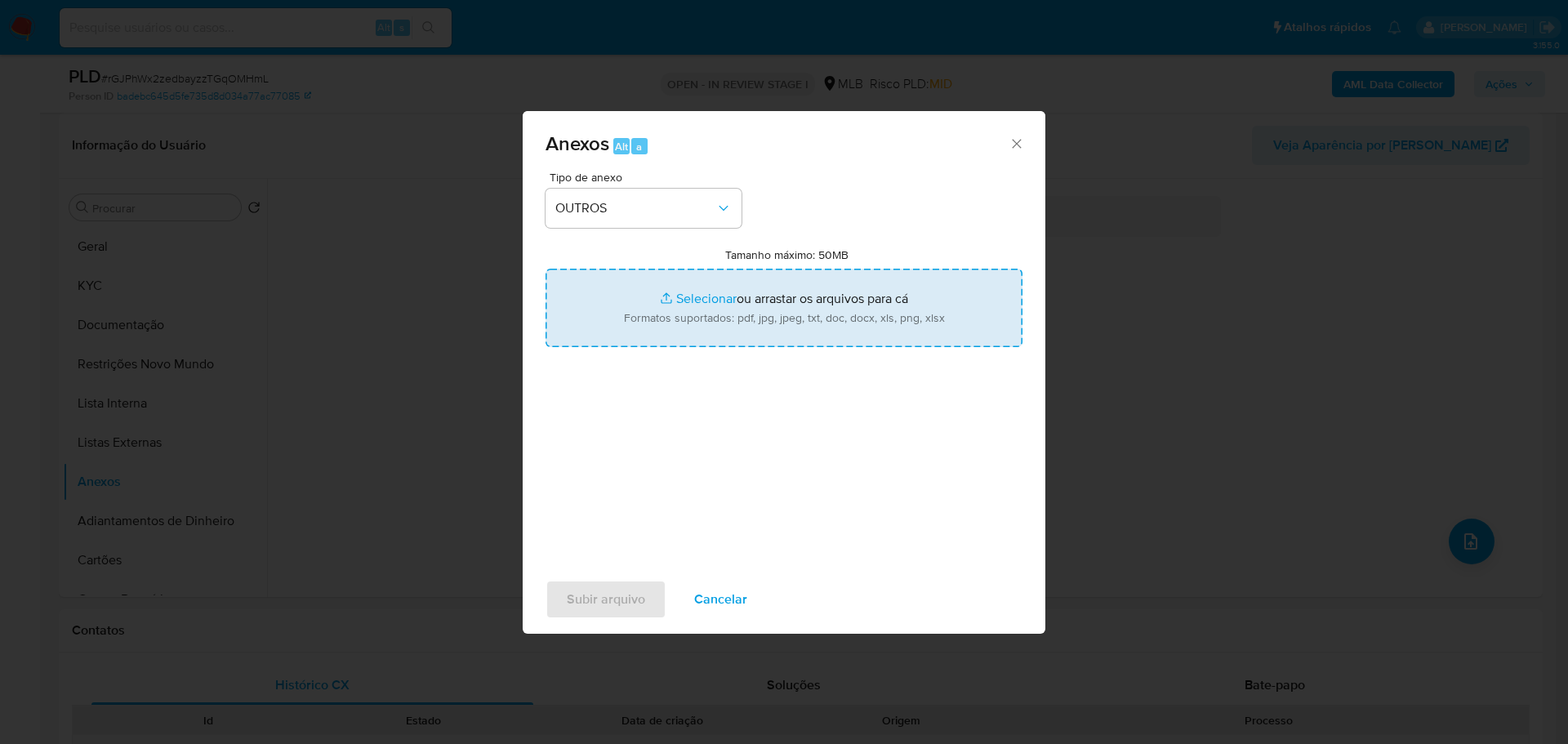
type input "C:\fakepath\ID_ 265717909 - CPF 53262689815 - ALFREDO MICHAEL SEEGERER.pdf"
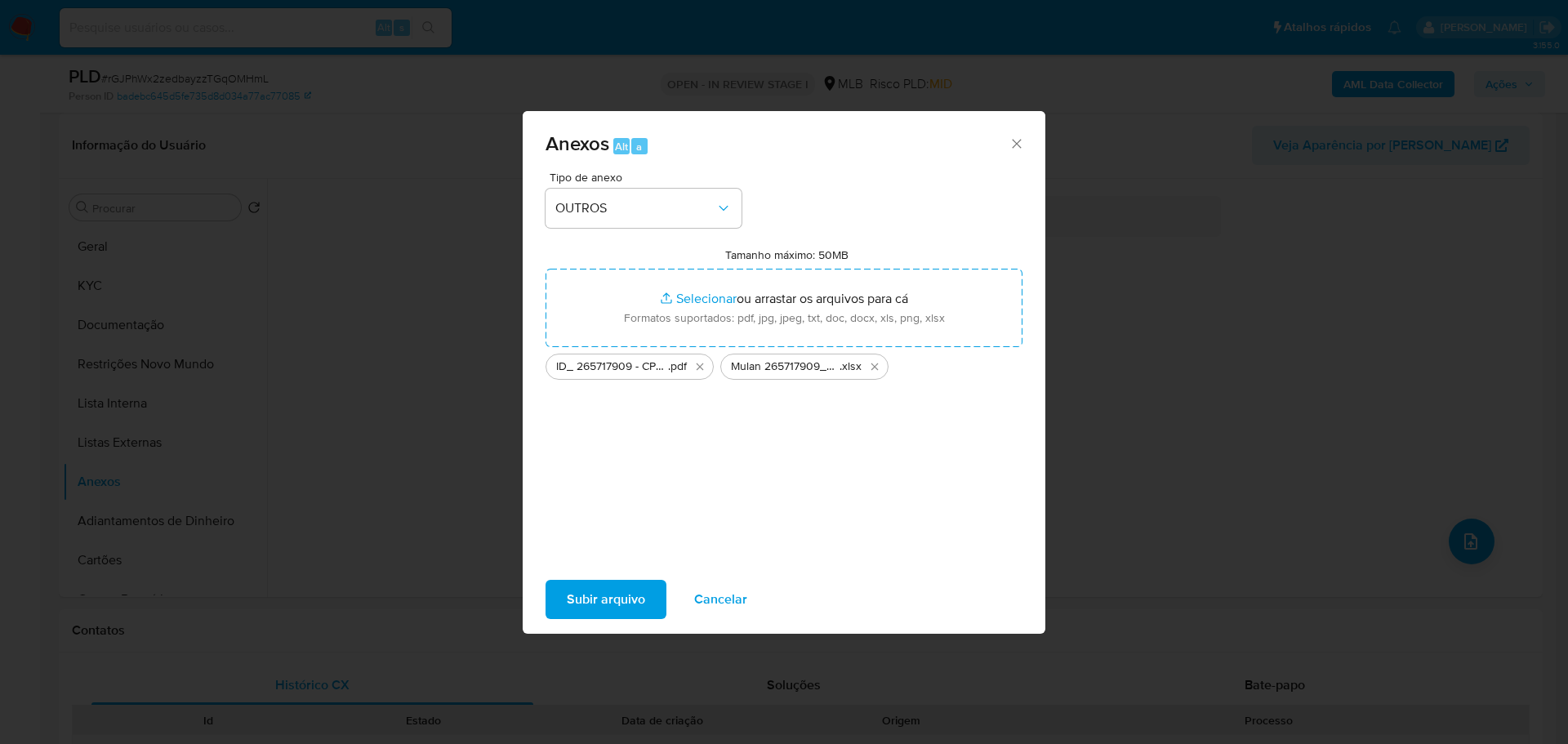
click at [597, 594] on span "Subir arquivo" at bounding box center [606, 599] width 78 height 36
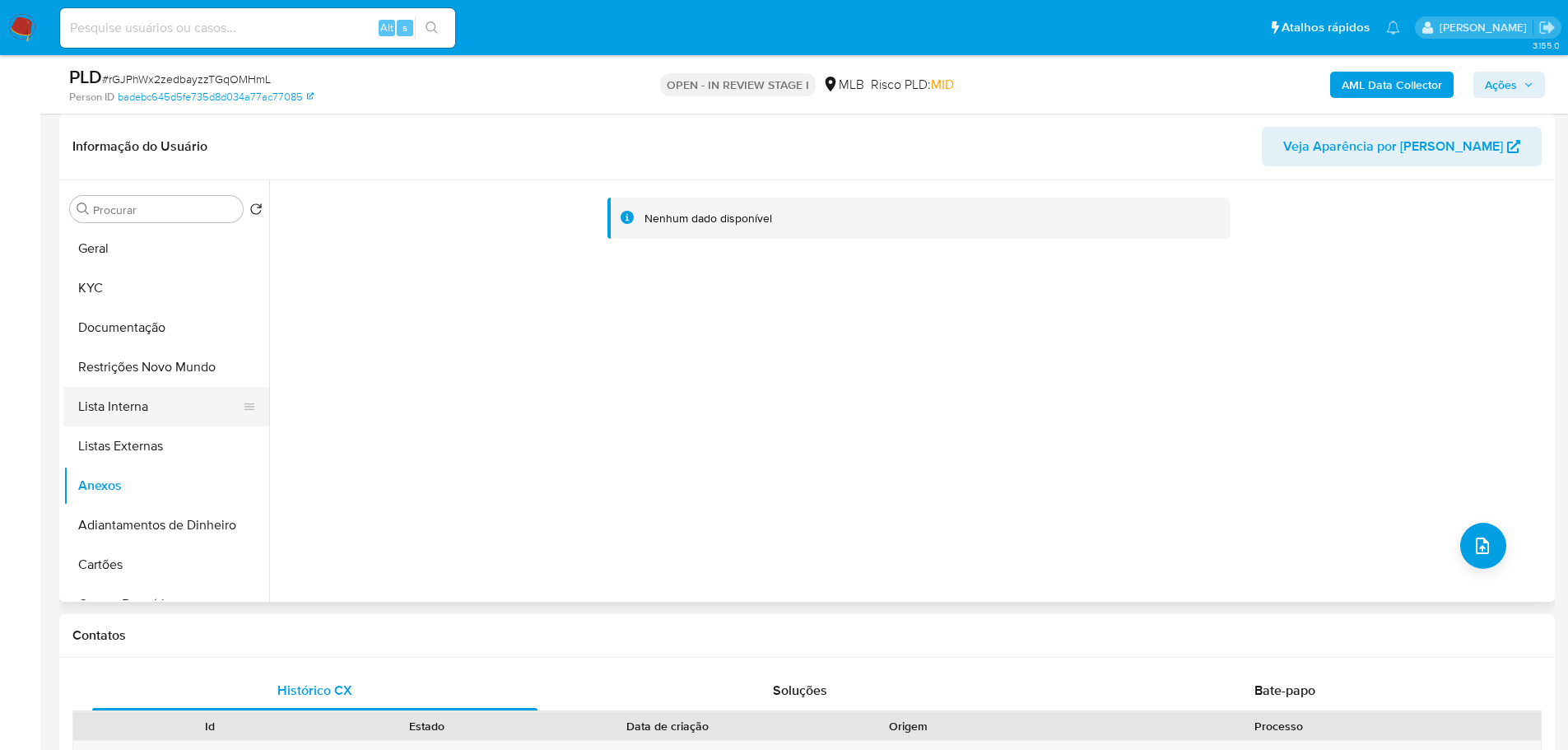
click at [109, 424] on button "Lista Interna" at bounding box center [160, 406] width 193 height 40
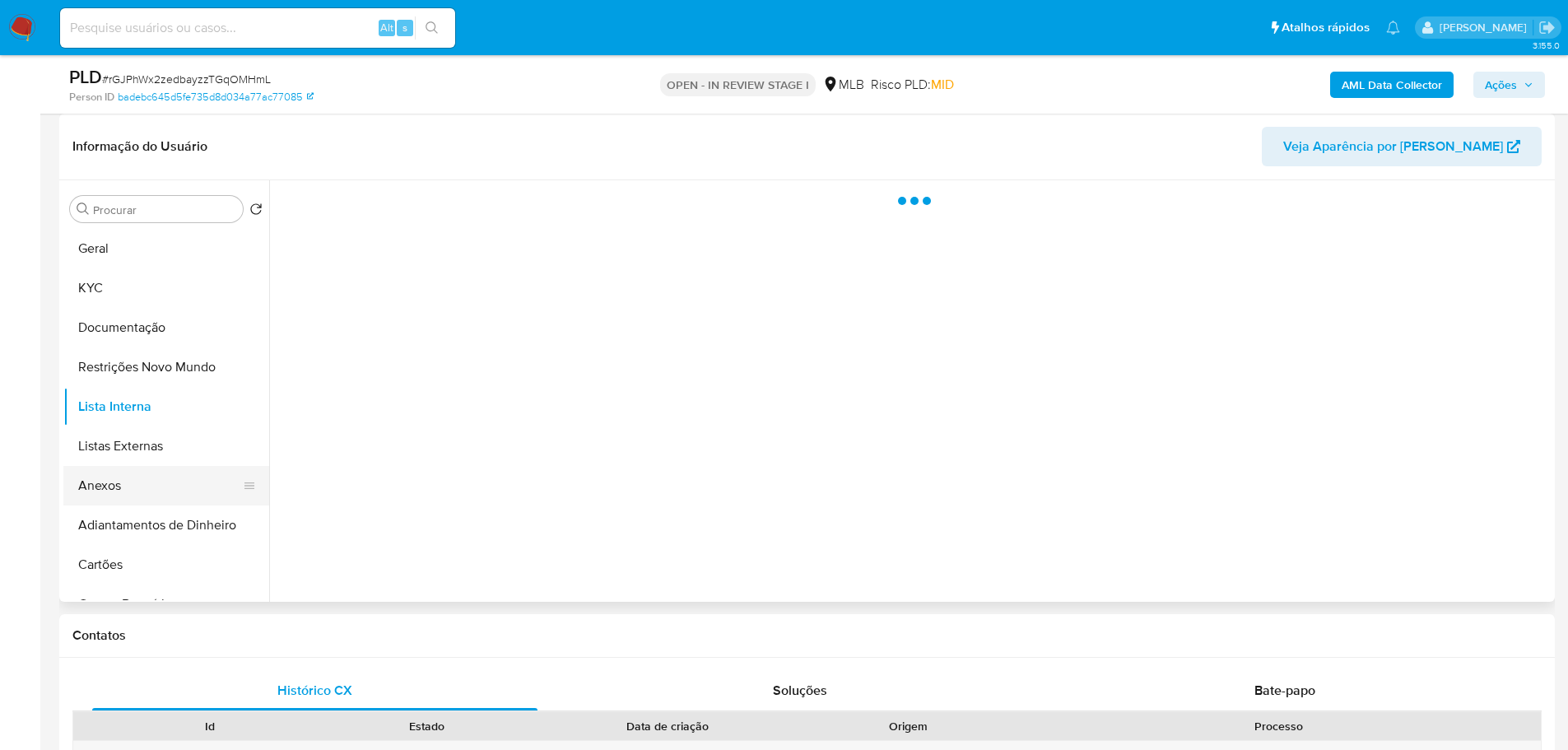
click at [131, 489] on button "Anexos" at bounding box center [160, 485] width 193 height 40
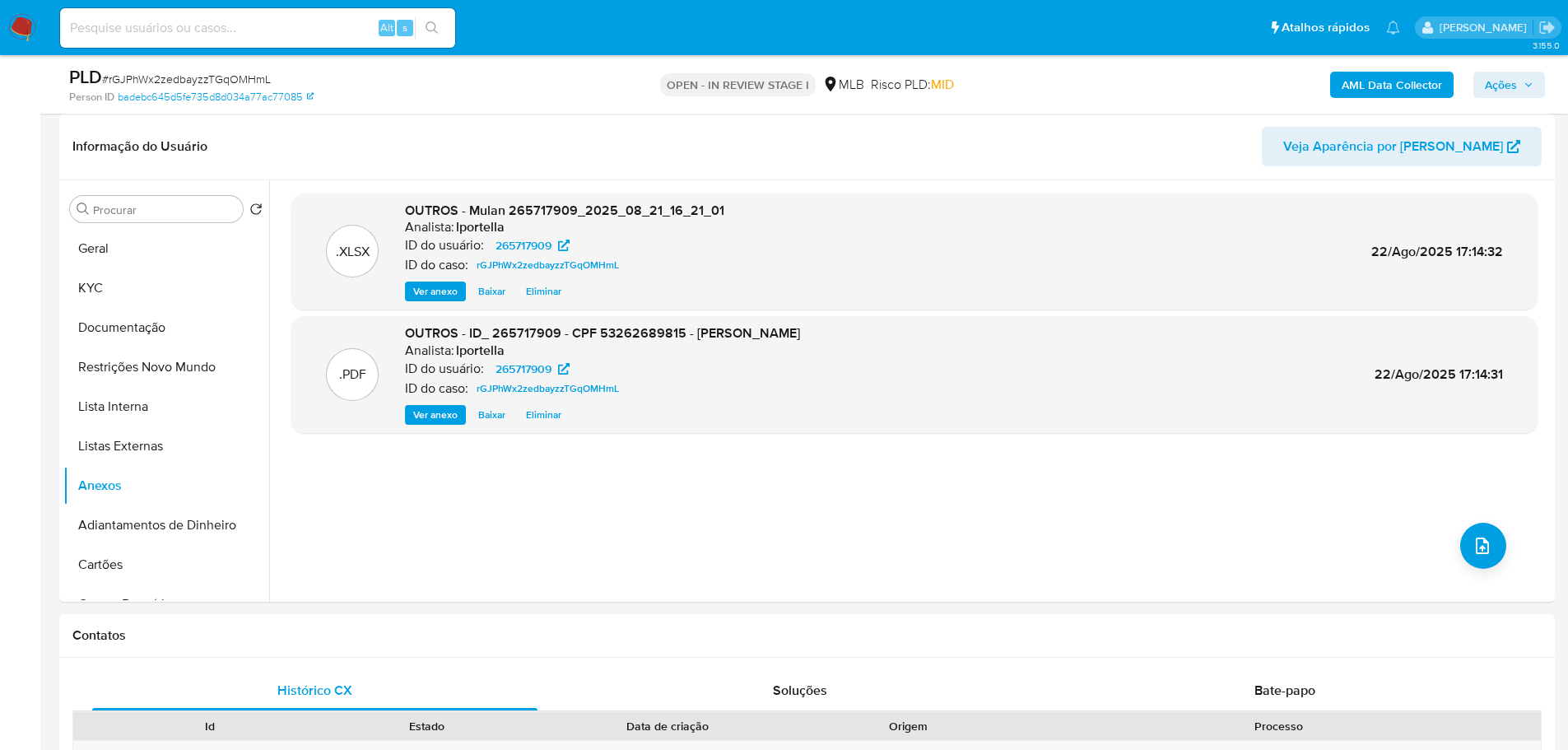
click at [1528, 81] on icon "button" at bounding box center [1529, 85] width 10 height 10
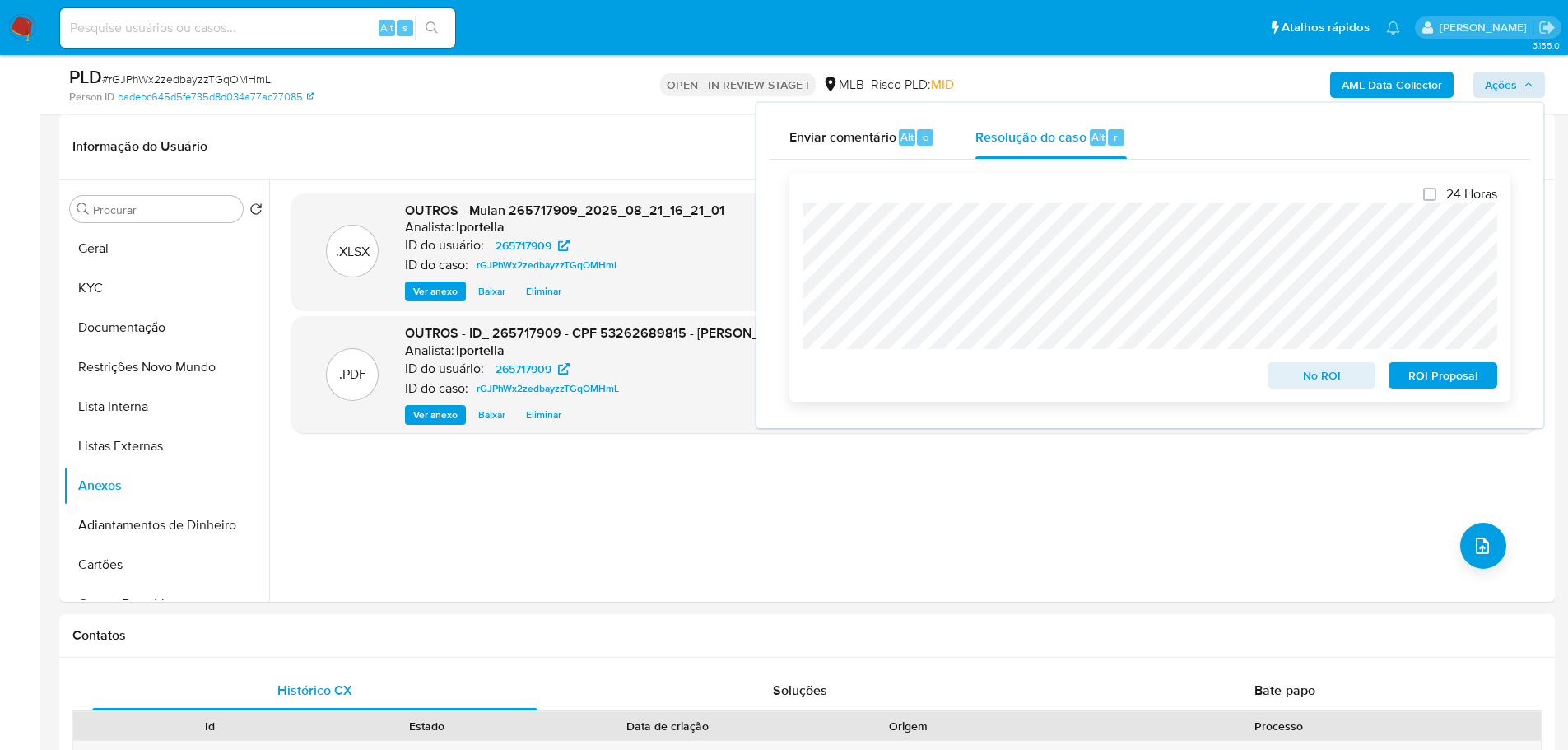
click at [1335, 379] on span "No ROI" at bounding box center [1323, 376] width 86 height 23
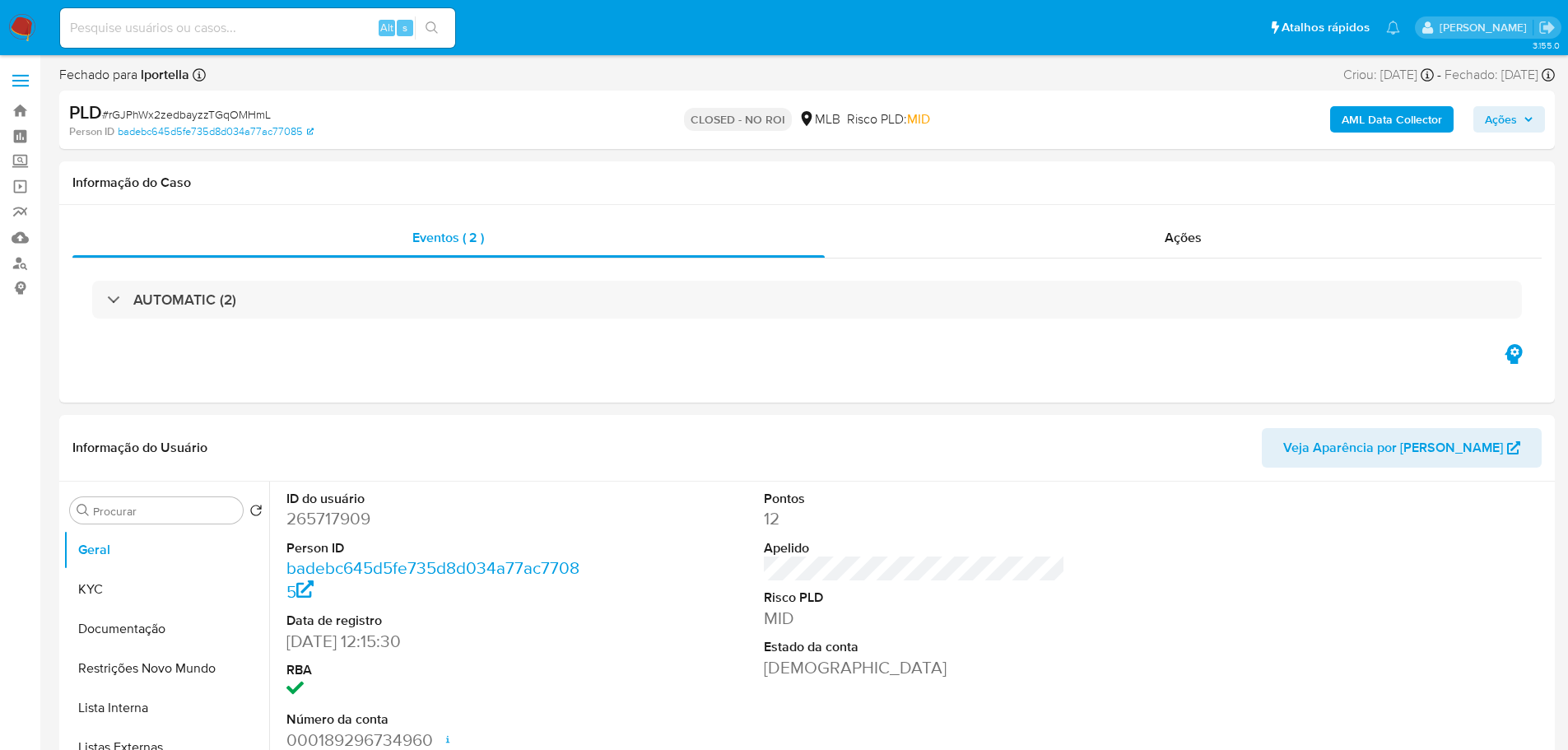
select select "10"
click at [28, 23] on img at bounding box center [21, 27] width 28 height 28
